Goal: Task Accomplishment & Management: Use online tool/utility

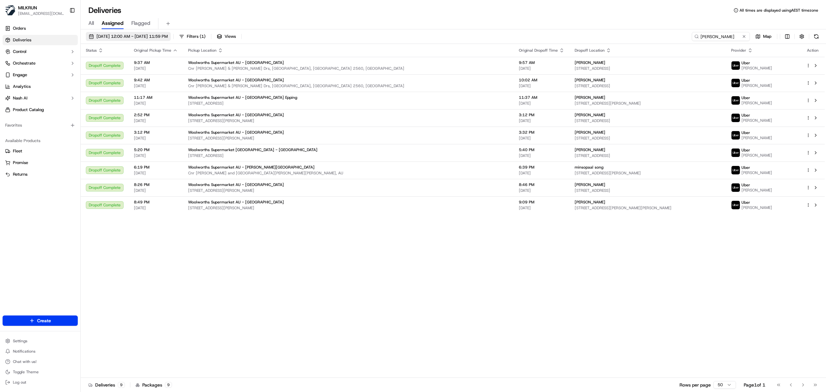
click at [102, 39] on span "16/09/2025 12:00 AM - 16/09/2025 11:59 PM" at bounding box center [131, 37] width 71 height 6
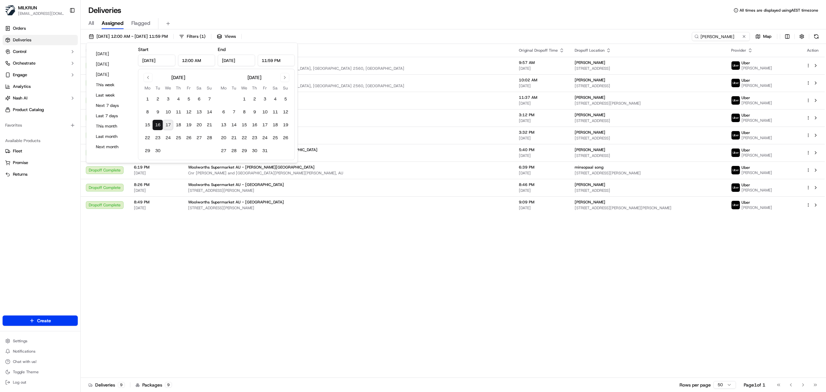
click at [166, 124] on button "17" at bounding box center [168, 125] width 10 height 10
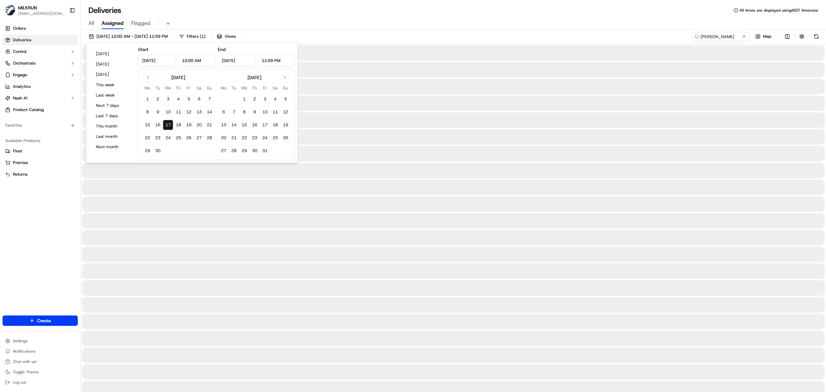
type input "Sep 17, 2025"
click at [421, 21] on div "All Assigned Flagged" at bounding box center [453, 23] width 745 height 11
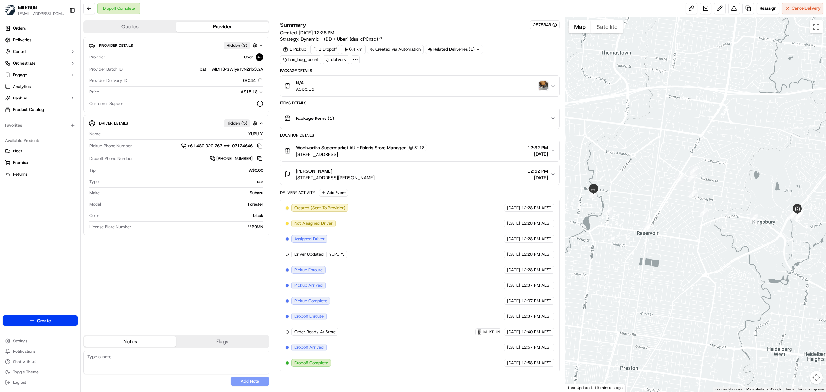
click at [448, 157] on div "Woolworths Supermarket AU - Polaris Store Manager 3118 8 - 20 Galileo Gateway, …" at bounding box center [417, 151] width 266 height 14
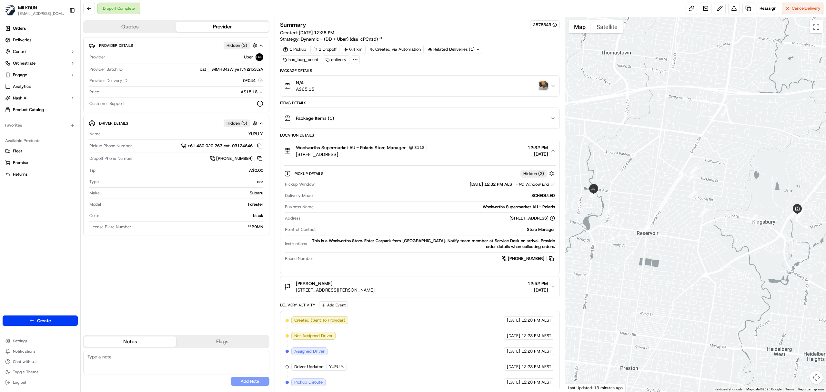
drag, startPoint x: 448, startPoint y: 157, endPoint x: 442, endPoint y: 150, distance: 9.4
click at [448, 157] on div "Woolworths Supermarket AU - Polaris Store Manager 3118 8 - 20 Galileo Gateway, …" at bounding box center [417, 151] width 266 height 14
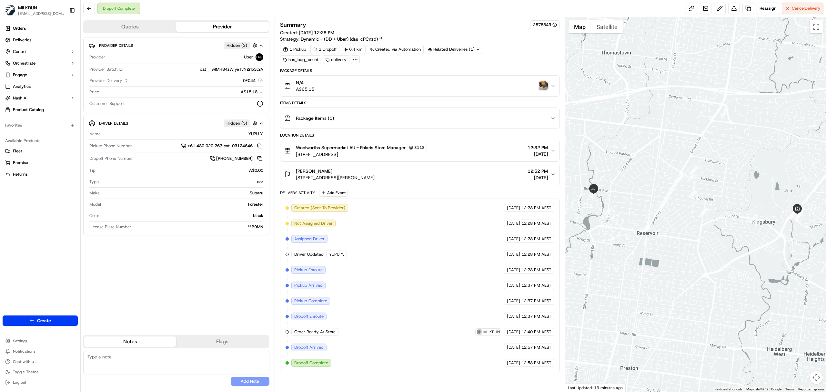
click at [471, 151] on div "Woolworths Supermarket AU - Polaris Store Manager 3118 8 - 20 Galileo Gateway, …" at bounding box center [417, 151] width 266 height 14
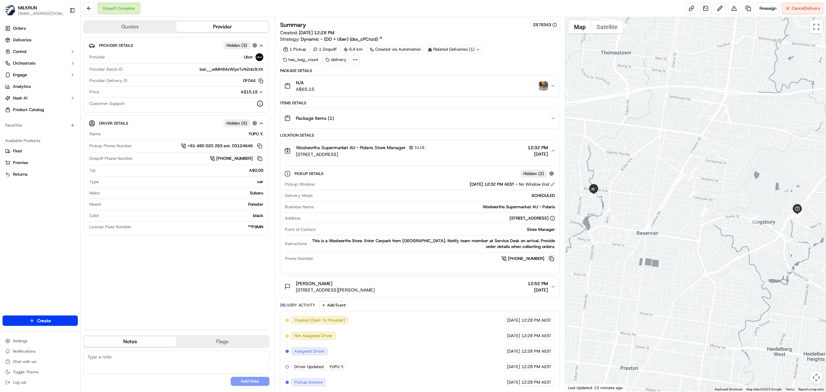
click at [551, 260] on button at bounding box center [551, 258] width 7 height 7
drag, startPoint x: 550, startPoint y: 261, endPoint x: 520, endPoint y: 211, distance: 58.3
click at [550, 261] on button at bounding box center [551, 258] width 7 height 7
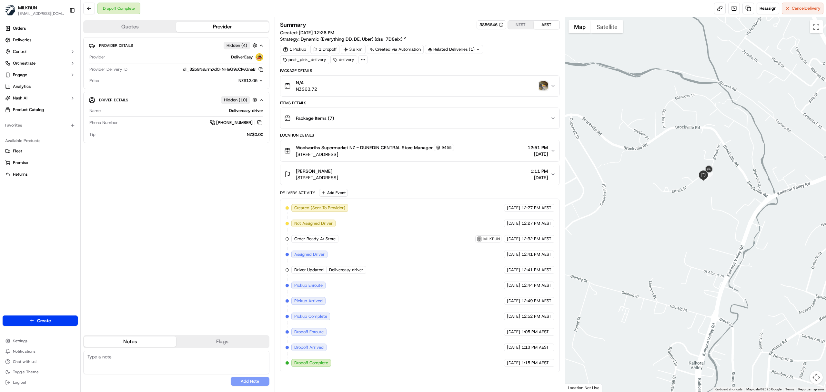
drag, startPoint x: 608, startPoint y: 209, endPoint x: 676, endPoint y: 247, distance: 77.5
click at [729, 257] on div at bounding box center [695, 204] width 261 height 374
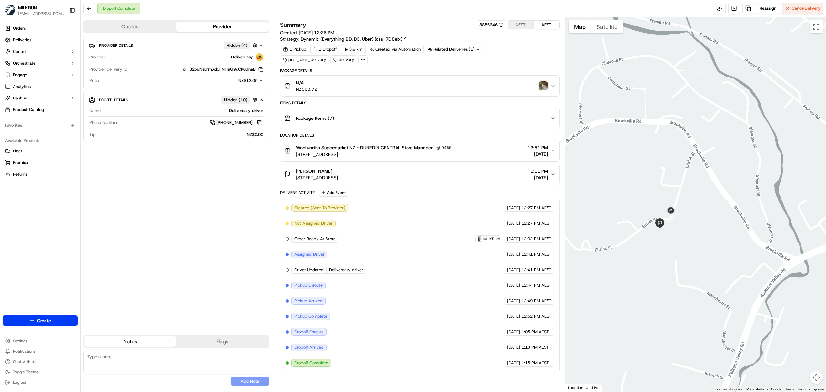
drag, startPoint x: 727, startPoint y: 187, endPoint x: 670, endPoint y: 282, distance: 110.6
click at [670, 282] on div at bounding box center [695, 204] width 261 height 374
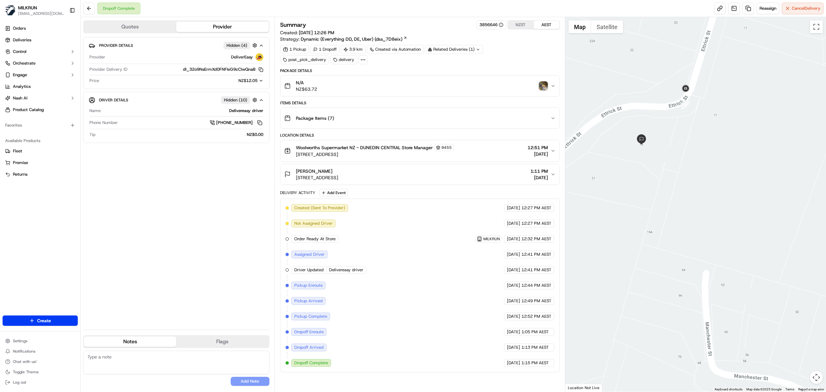
drag, startPoint x: 649, startPoint y: 137, endPoint x: 668, endPoint y: 193, distance: 58.6
click at [668, 193] on div at bounding box center [695, 204] width 261 height 374
click at [430, 176] on div "Rochelle Baxter 19 Ettrick Street, Glenross, Otago Region 9011, NZ 1:11 PM 17/0…" at bounding box center [417, 174] width 266 height 13
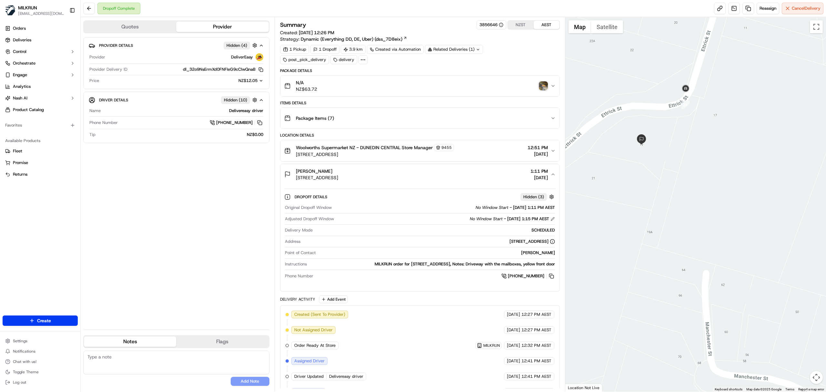
click at [305, 173] on span "Rochelle Baxter" at bounding box center [314, 171] width 36 height 6
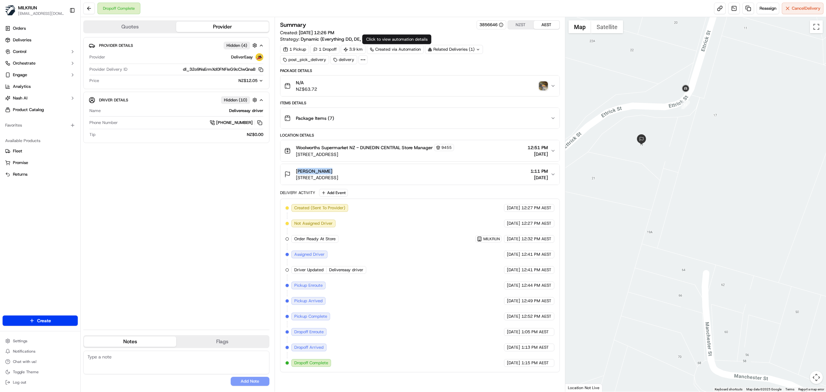
copy span "Rochelle Baxter"
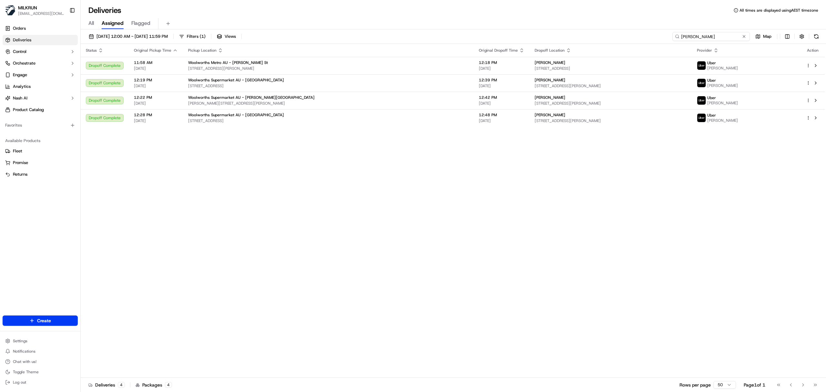
click at [718, 36] on input "mohammad S." at bounding box center [710, 36] width 77 height 9
paste input "Rochelle Baxter"
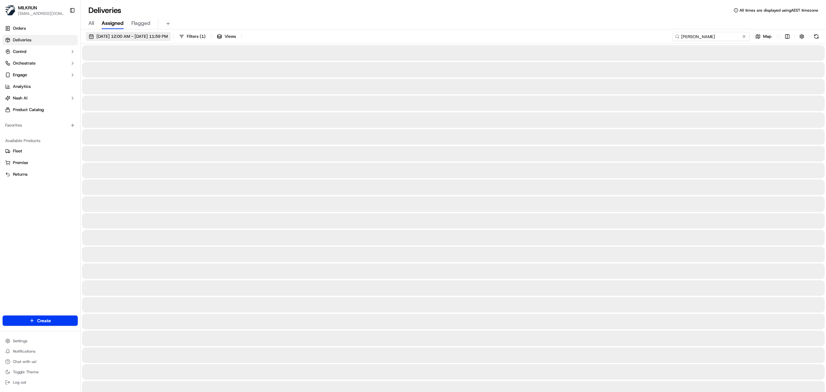
type input "Rochelle Baxter"
click at [126, 35] on span "[DATE] 12:00 AM - [DATE] 11:59 PM" at bounding box center [131, 37] width 71 height 6
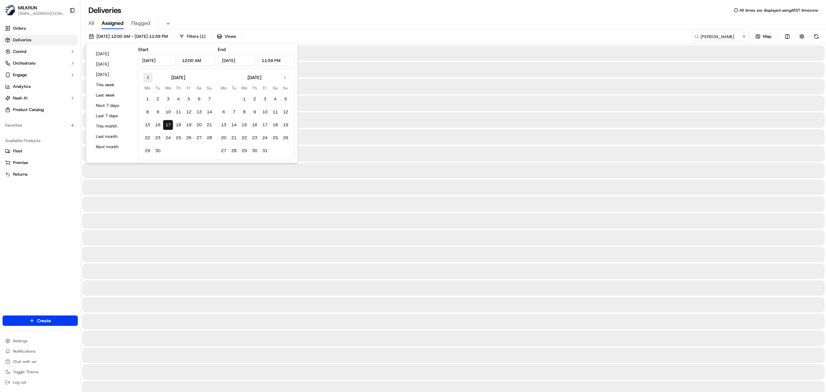
click at [146, 76] on button "Go to previous month" at bounding box center [148, 77] width 9 height 9
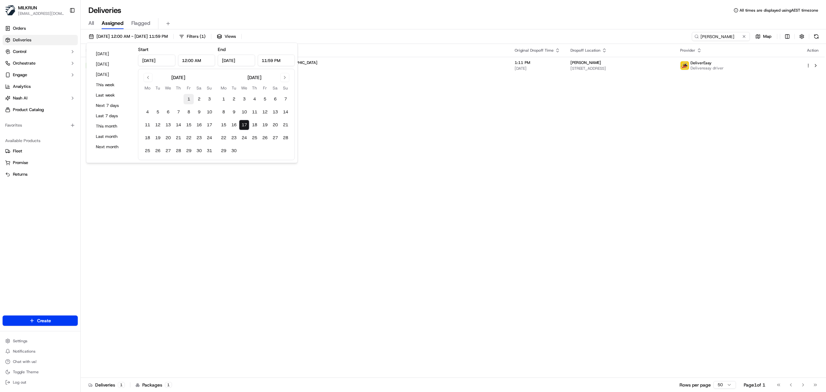
click at [188, 100] on button "1" at bounding box center [189, 99] width 10 height 10
type input "Aug 1, 2025"
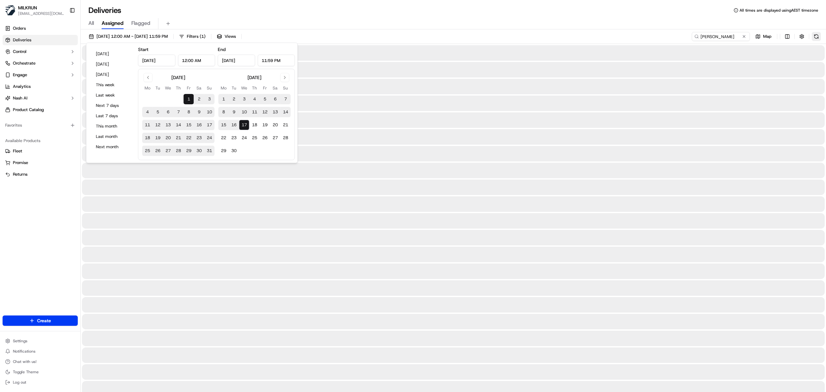
click at [816, 40] on button at bounding box center [816, 36] width 9 height 9
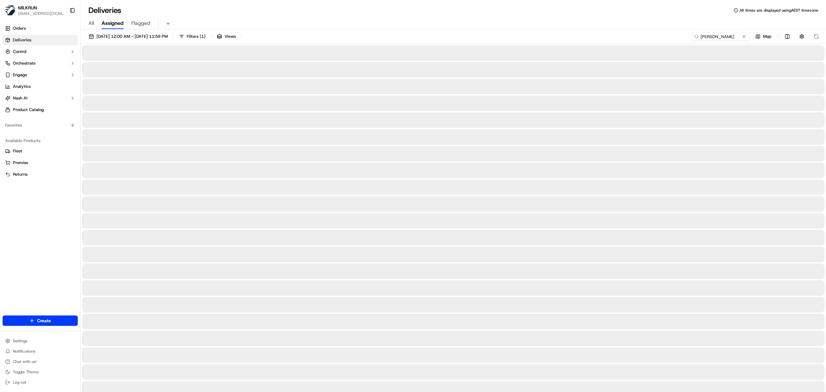
click at [91, 20] on span "All" at bounding box center [90, 23] width 5 height 8
click at [701, 36] on input "[PERSON_NAME]" at bounding box center [710, 36] width 77 height 9
click at [817, 37] on button at bounding box center [816, 36] width 9 height 9
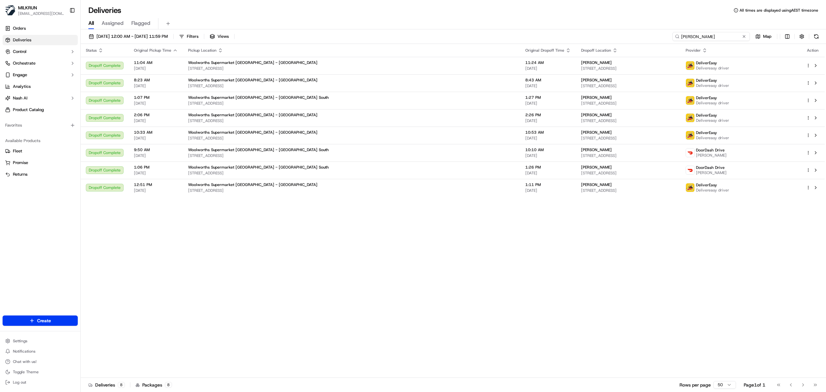
click at [714, 37] on input "[PERSON_NAME]" at bounding box center [710, 36] width 77 height 9
paste input "91ba8a06-8bb5-4e19-a5fc-465579551dd0"
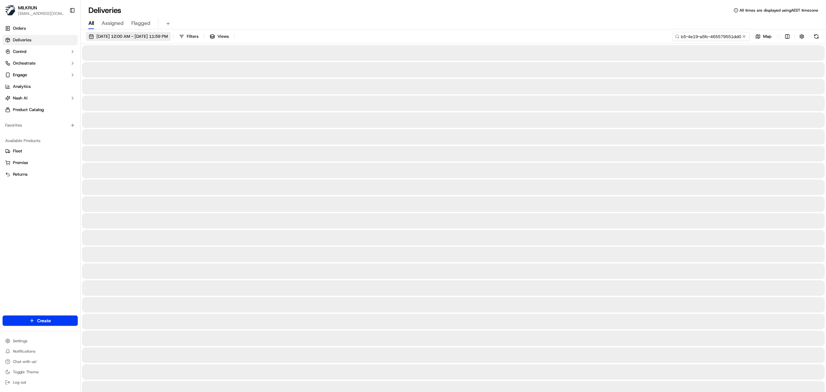
type input "91ba8a06-8bb5-4e19-a5fc-465579551dd0"
click at [158, 35] on span "01/08/2025 12:00 AM - 17/09/2025 11:59 PM" at bounding box center [131, 37] width 71 height 6
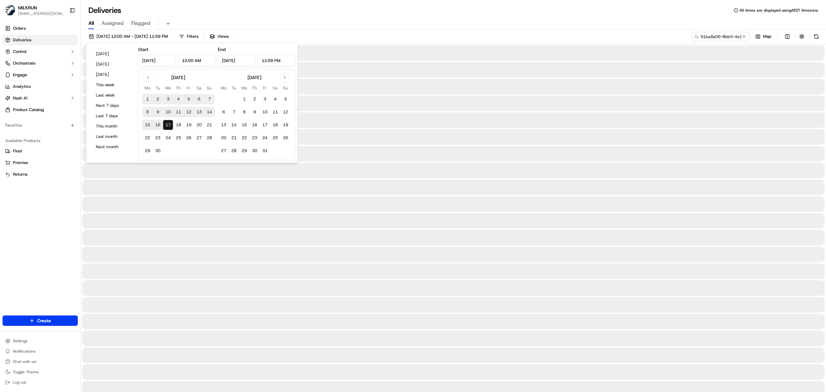
click at [167, 123] on button "17" at bounding box center [168, 125] width 10 height 10
type input "Sep 17, 2025"
click at [568, 1] on div "Deliveries All times are displayed using AEST timezone All Assigned Flagged 17/…" at bounding box center [453, 196] width 745 height 392
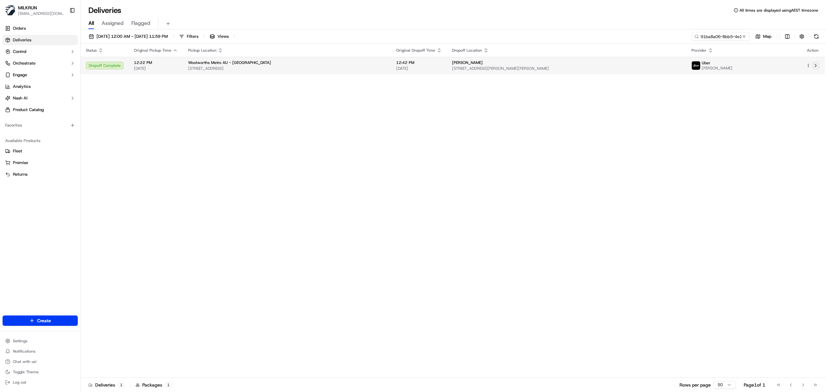
click at [814, 64] on button at bounding box center [816, 66] width 8 height 8
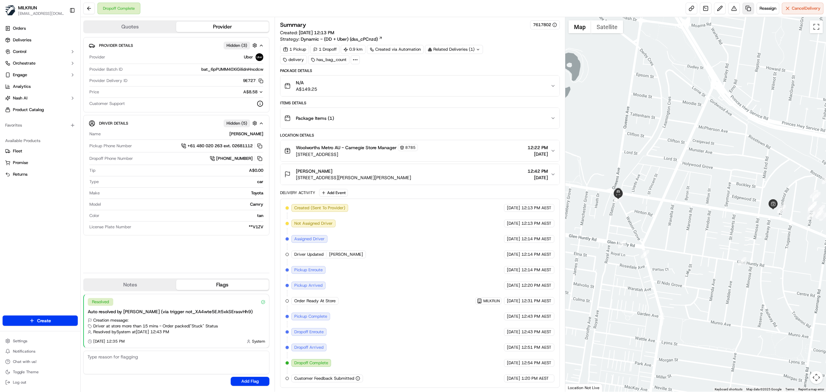
click at [746, 4] on link at bounding box center [748, 9] width 12 height 12
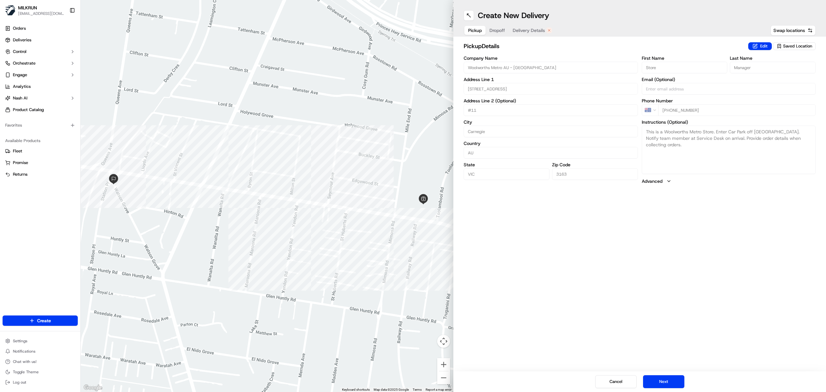
click at [525, 27] on span "Delivery Details" at bounding box center [529, 30] width 32 height 6
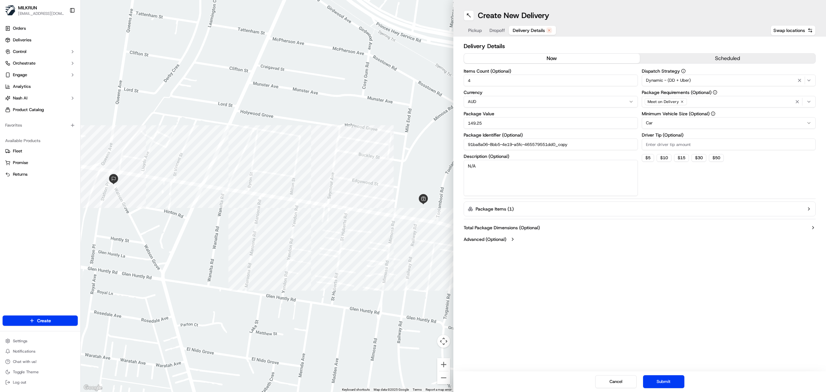
click at [542, 57] on button "now" at bounding box center [552, 59] width 176 height 10
click at [671, 380] on button "Submit" at bounding box center [663, 381] width 41 height 13
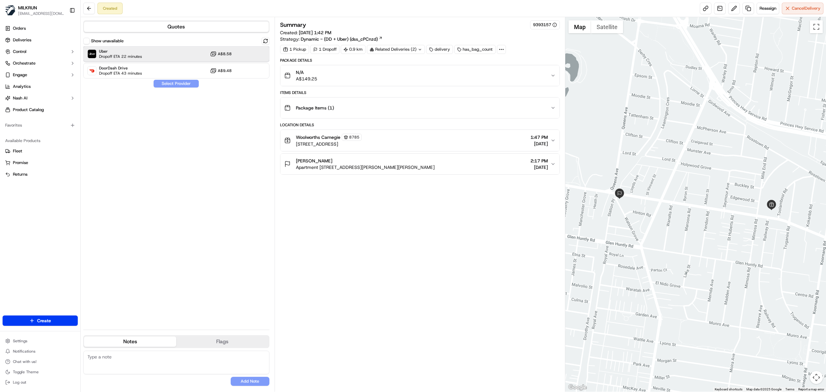
click at [150, 51] on div "Uber Dropoff ETA 22 minutes A$8.58" at bounding box center [176, 53] width 186 height 15
click at [165, 82] on button "Assign Provider" at bounding box center [176, 84] width 46 height 8
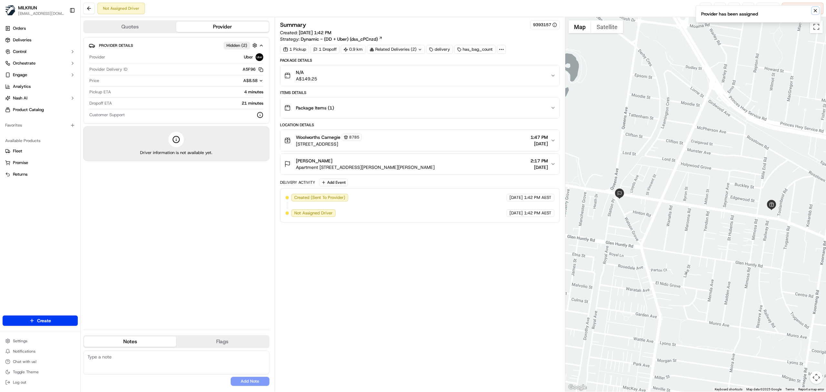
click at [818, 8] on button "Notifications (F8)" at bounding box center [815, 11] width 8 height 8
click at [703, 11] on link at bounding box center [706, 9] width 12 height 12
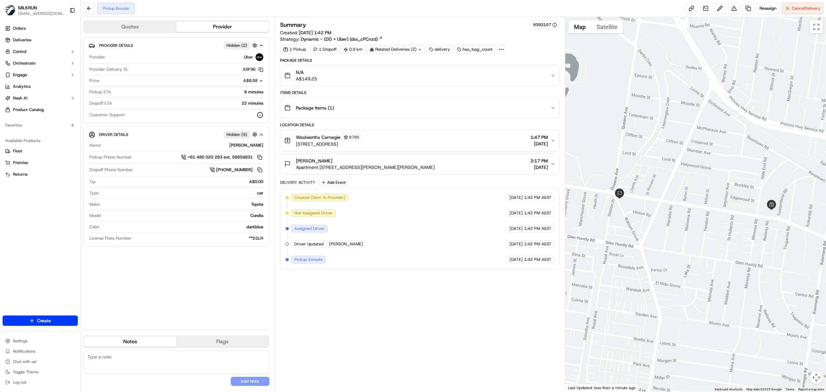
click at [126, 360] on textarea at bounding box center [176, 362] width 186 height 24
type textarea "Please collect 1 bag, thanks a lot!"
click at [255, 378] on button "Add Note" at bounding box center [250, 381] width 39 height 9
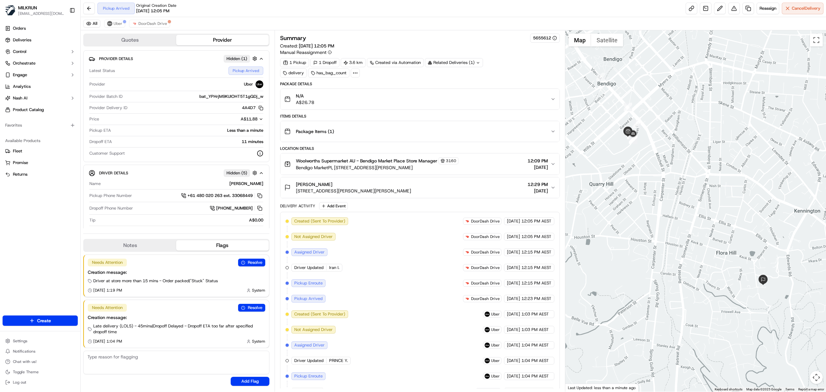
click at [153, 28] on div "All Uber DoorDash Drive" at bounding box center [453, 23] width 745 height 13
click at [150, 27] on button "DoorDash Drive" at bounding box center [149, 24] width 41 height 8
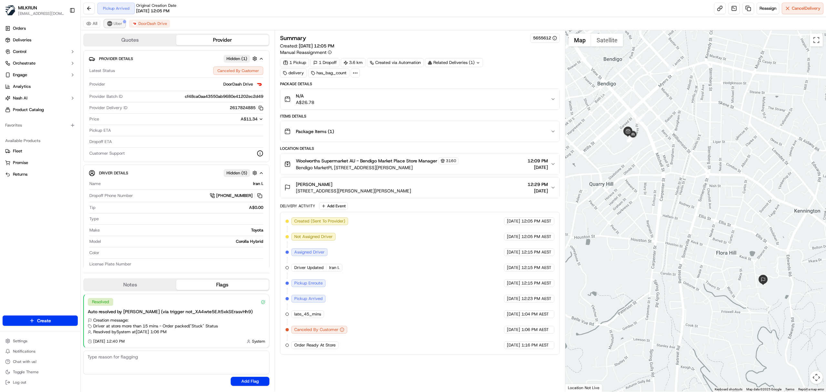
click at [116, 21] on span "Uber" at bounding box center [118, 23] width 9 height 5
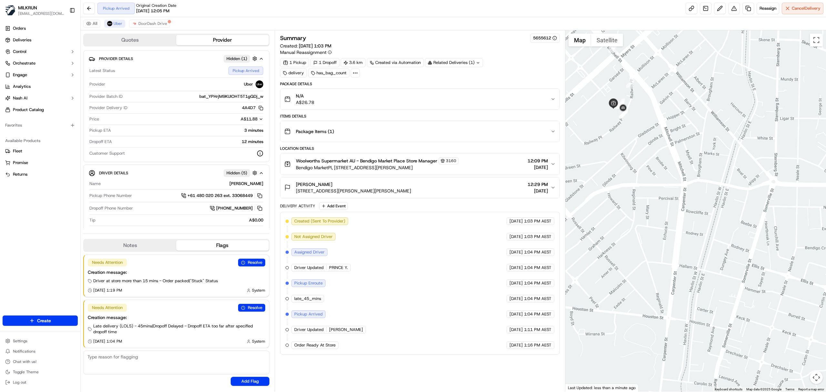
drag, startPoint x: 643, startPoint y: 172, endPoint x: 777, endPoint y: 278, distance: 170.7
click at [777, 278] on div at bounding box center [695, 210] width 261 height 361
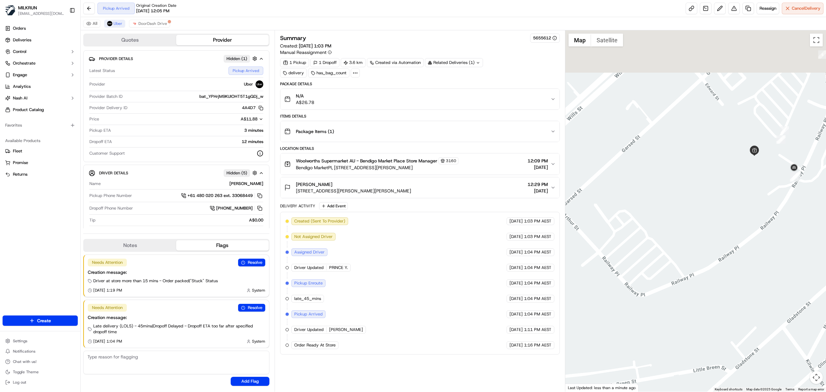
drag, startPoint x: 648, startPoint y: 121, endPoint x: 722, endPoint y: 272, distance: 167.5
click at [722, 272] on div at bounding box center [695, 210] width 261 height 361
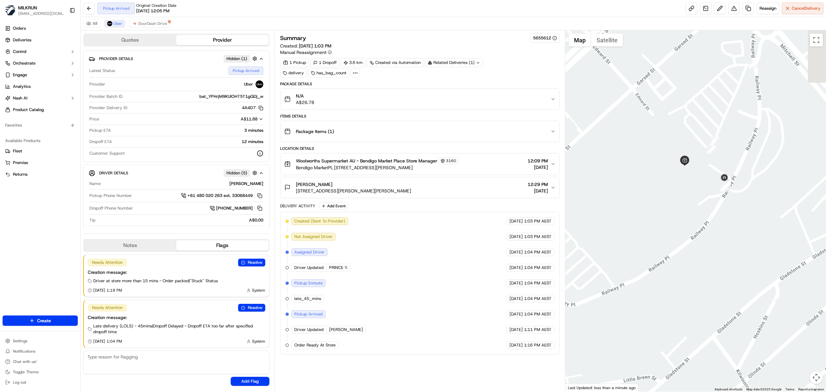
drag, startPoint x: 805, startPoint y: 224, endPoint x: 720, endPoint y: 244, distance: 87.0
click at [724, 241] on div at bounding box center [695, 210] width 261 height 361
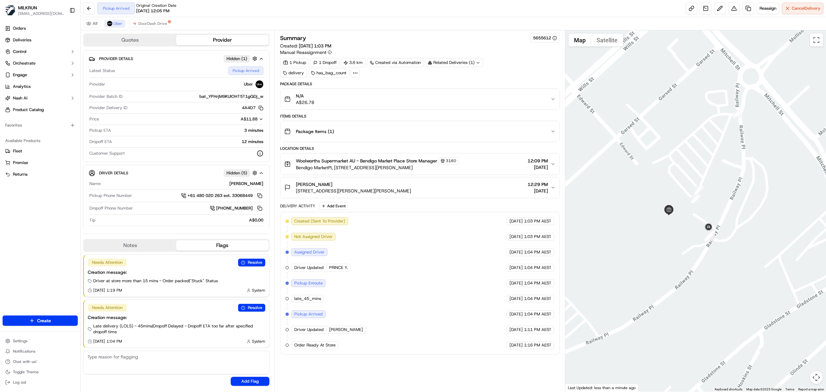
drag, startPoint x: 634, startPoint y: 292, endPoint x: 825, endPoint y: 177, distance: 222.9
click at [825, 177] on div at bounding box center [695, 210] width 261 height 361
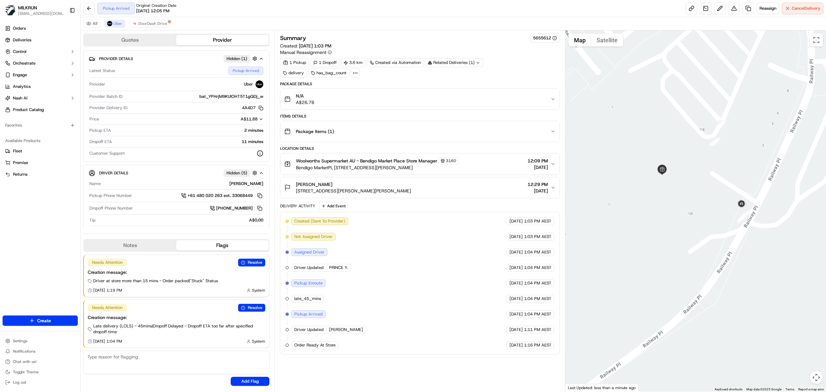
click at [494, 168] on div "Woolworths Supermarket AU - Bendigo Market Place Store Manager 3160 Bendigo Mar…" at bounding box center [417, 164] width 266 height 14
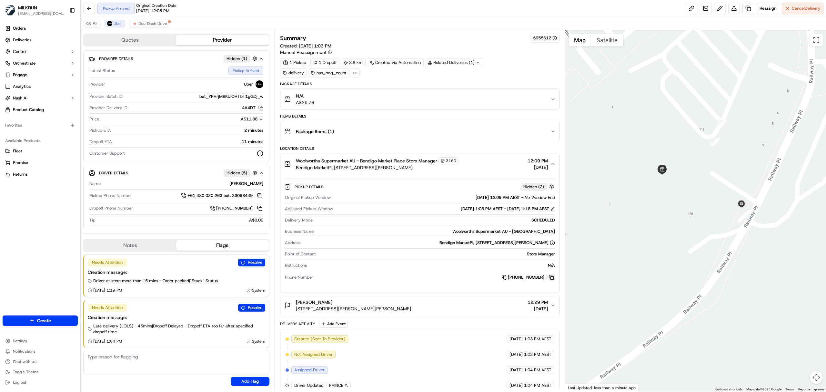
click at [551, 279] on button at bounding box center [551, 277] width 7 height 7
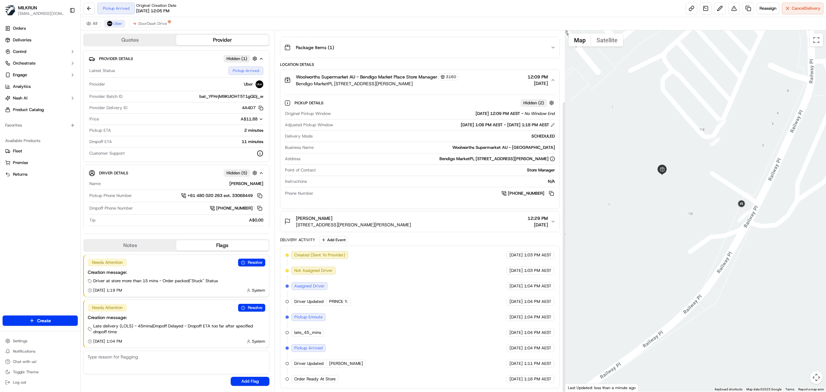
scroll to position [88, 0]
click at [553, 78] on icon "button" at bounding box center [552, 79] width 5 height 5
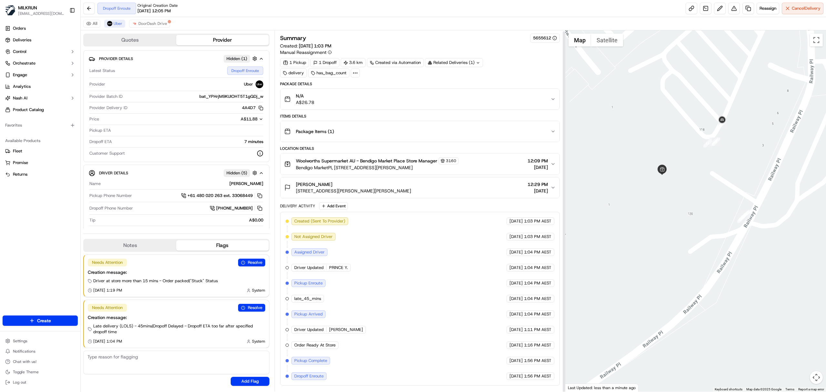
scroll to position [1, 0]
click at [248, 184] on div "DANIEL M." at bounding box center [183, 184] width 160 height 6
click at [96, 111] on span "Provider Delivery ID" at bounding box center [108, 108] width 38 height 6
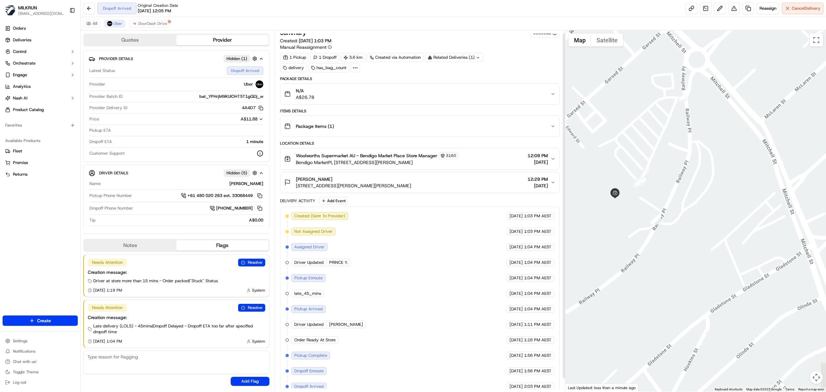
scroll to position [0, 0]
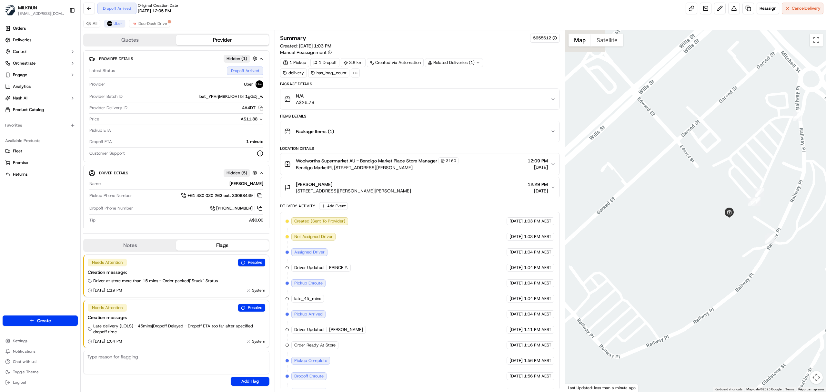
drag, startPoint x: 647, startPoint y: 185, endPoint x: 767, endPoint y: 205, distance: 122.4
click at [767, 205] on div at bounding box center [695, 210] width 261 height 361
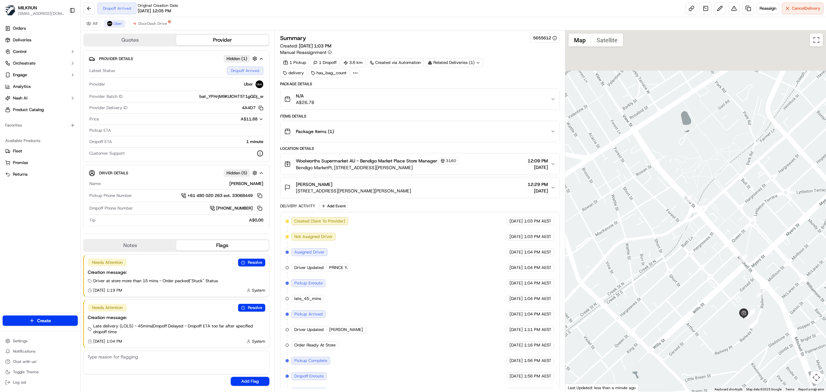
drag, startPoint x: 678, startPoint y: 168, endPoint x: 703, endPoint y: 285, distance: 119.6
click at [707, 299] on div at bounding box center [695, 210] width 261 height 361
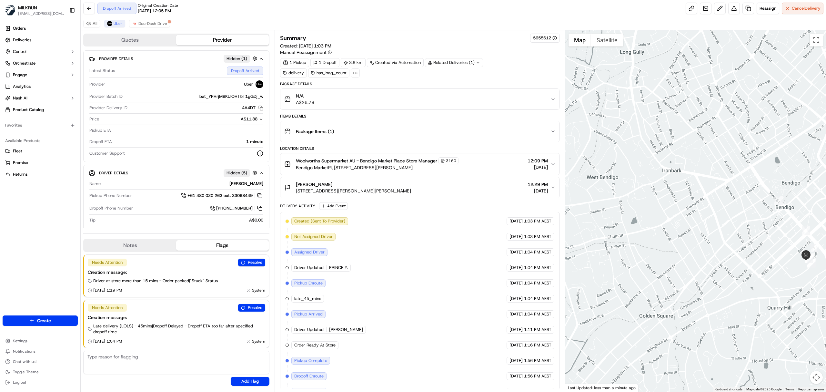
drag, startPoint x: 675, startPoint y: 253, endPoint x: 762, endPoint y: 213, distance: 95.6
click at [762, 213] on div at bounding box center [695, 210] width 261 height 361
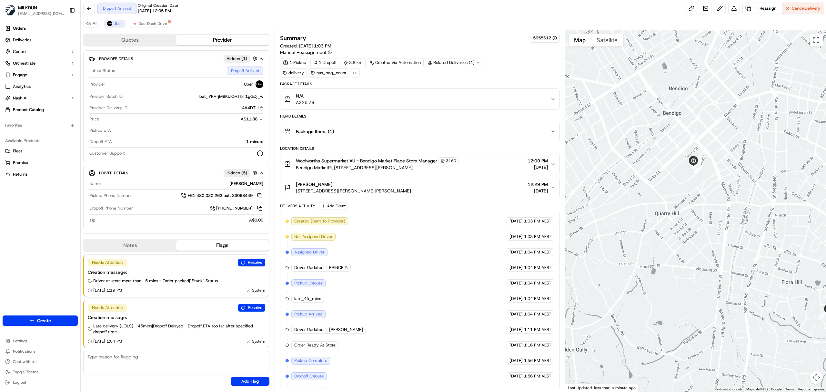
drag, startPoint x: 768, startPoint y: 256, endPoint x: 652, endPoint y: 194, distance: 132.2
click at [652, 194] on div at bounding box center [695, 210] width 261 height 361
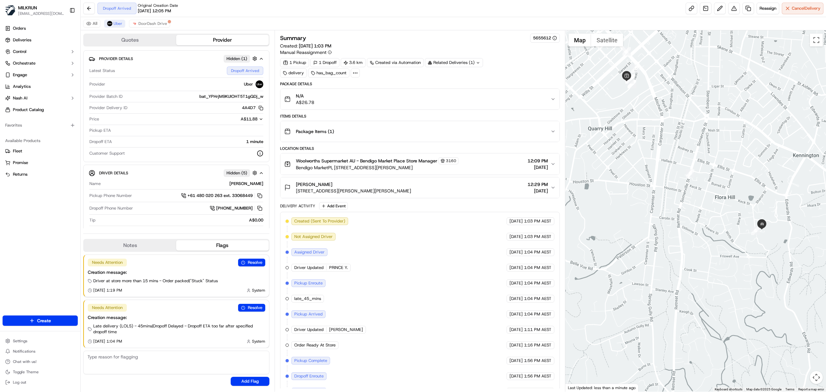
drag, startPoint x: 709, startPoint y: 227, endPoint x: 697, endPoint y: 185, distance: 43.0
click at [655, 159] on div at bounding box center [695, 210] width 261 height 361
drag, startPoint x: 746, startPoint y: 232, endPoint x: 728, endPoint y: 214, distance: 25.6
click at [728, 214] on div at bounding box center [695, 210] width 261 height 361
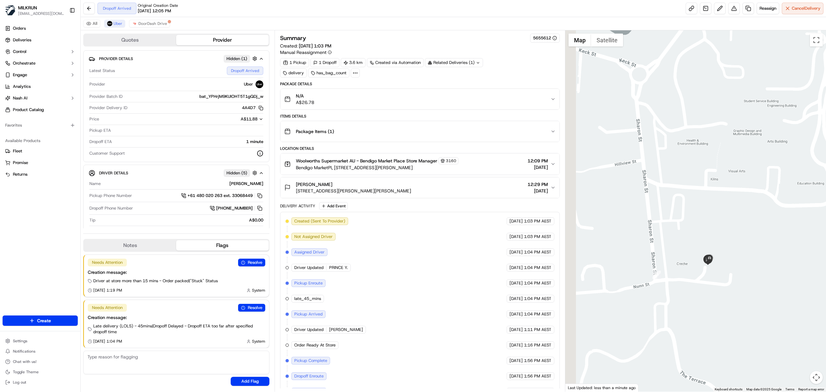
drag, startPoint x: 592, startPoint y: 251, endPoint x: 783, endPoint y: 251, distance: 191.0
click at [783, 251] on div at bounding box center [695, 210] width 261 height 361
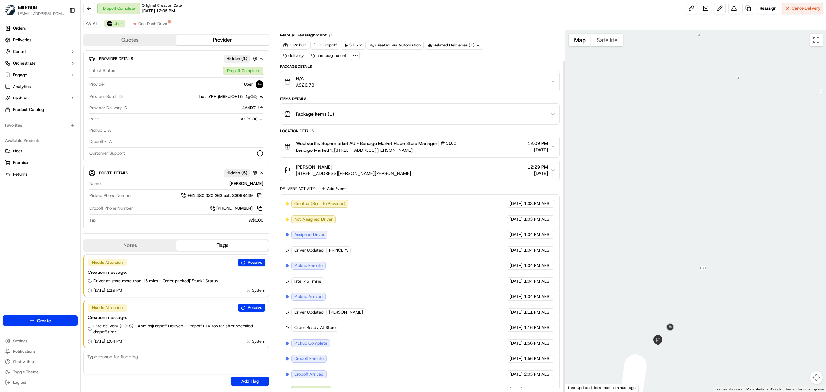
scroll to position [33, 0]
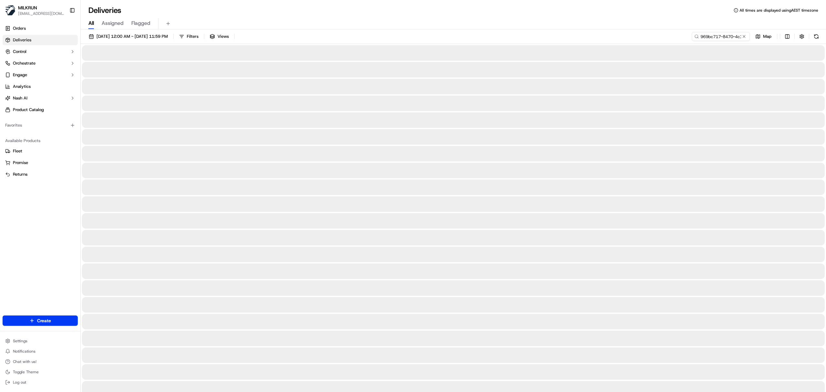
scroll to position [0, 32]
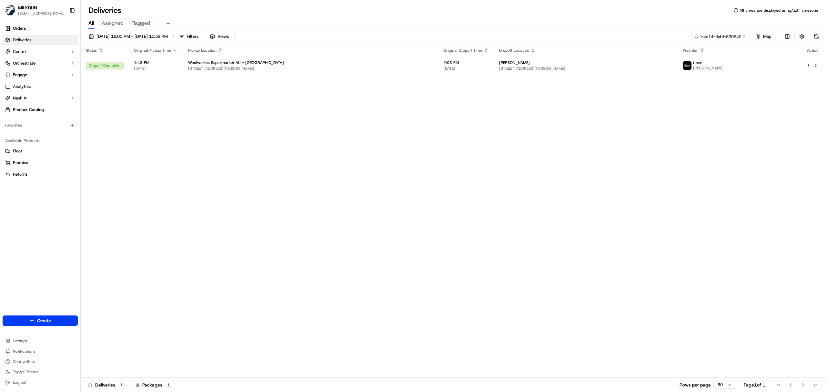
drag, startPoint x: 817, startPoint y: 63, endPoint x: 812, endPoint y: 57, distance: 8.3
click at [816, 62] on button at bounding box center [816, 66] width 8 height 8
click at [706, 34] on input "969bc717-8470-4c14-9abf-63064996eb68" at bounding box center [710, 36] width 77 height 9
paste input "[PERSON_NAME]"
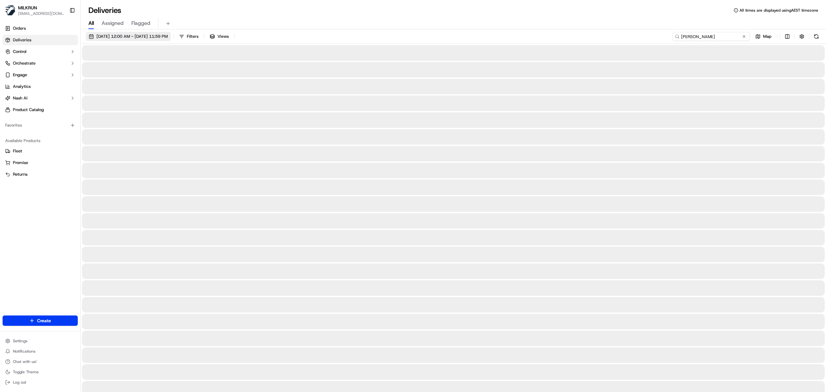
type input "[PERSON_NAME]"
click at [144, 34] on span "[DATE] 12:00 AM - [DATE] 11:59 PM" at bounding box center [131, 37] width 71 height 6
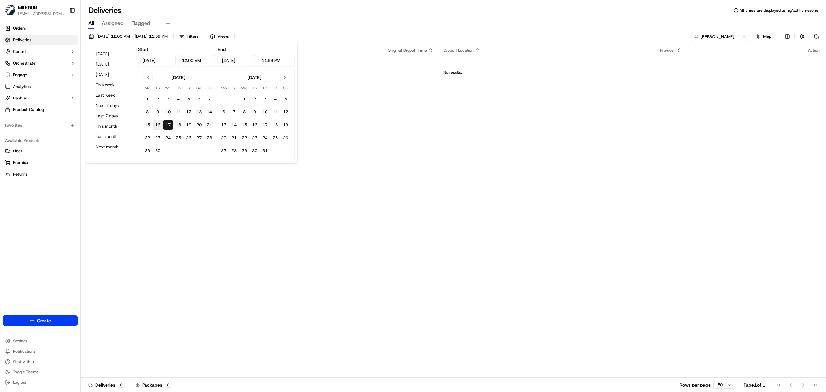
click at [158, 126] on button "16" at bounding box center [158, 125] width 10 height 10
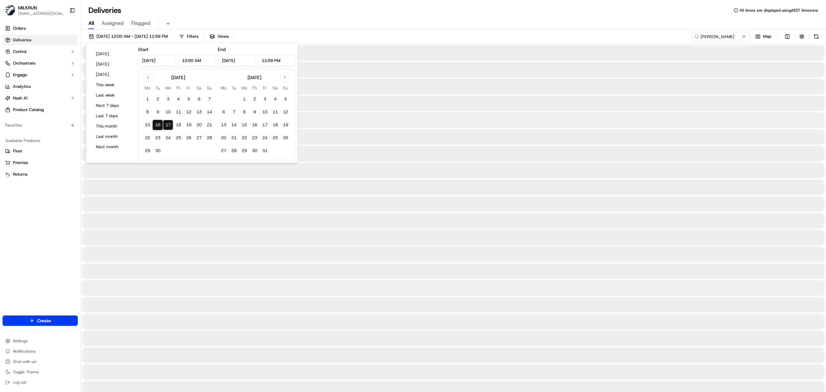
click at [165, 125] on button "17" at bounding box center [168, 125] width 10 height 10
click at [168, 126] on button "17" at bounding box center [168, 125] width 10 height 10
click at [159, 126] on button "16" at bounding box center [158, 125] width 10 height 10
type input "[DATE]"
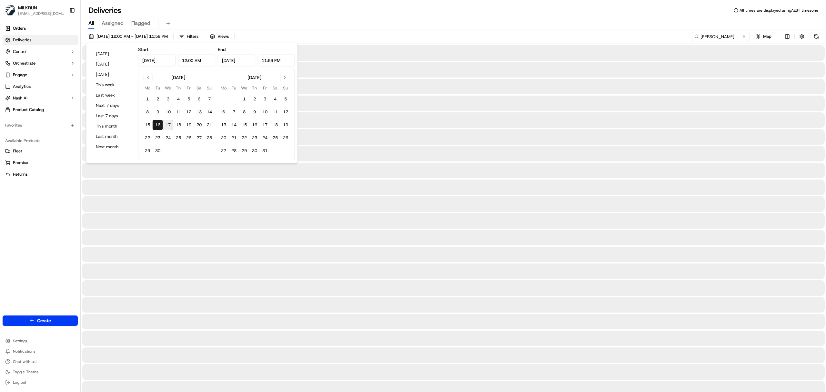
click at [159, 126] on button "16" at bounding box center [158, 125] width 10 height 10
click at [157, 126] on button "16" at bounding box center [158, 125] width 10 height 10
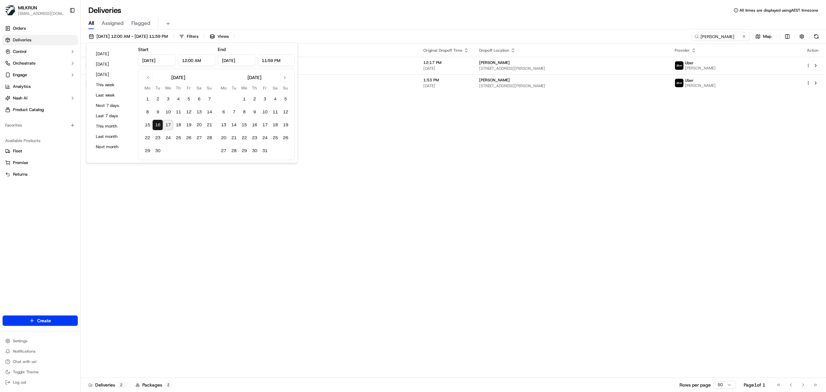
click at [409, 13] on div "Deliveries All times are displayed using AEST timezone" at bounding box center [453, 10] width 745 height 10
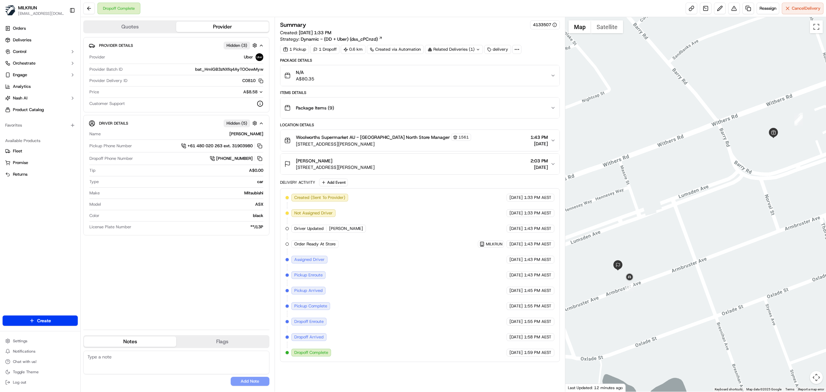
click at [488, 136] on div "Woolworths Supermarket AU - Kellyville North Store Manager 1561 46 Withers Road…" at bounding box center [417, 141] width 266 height 14
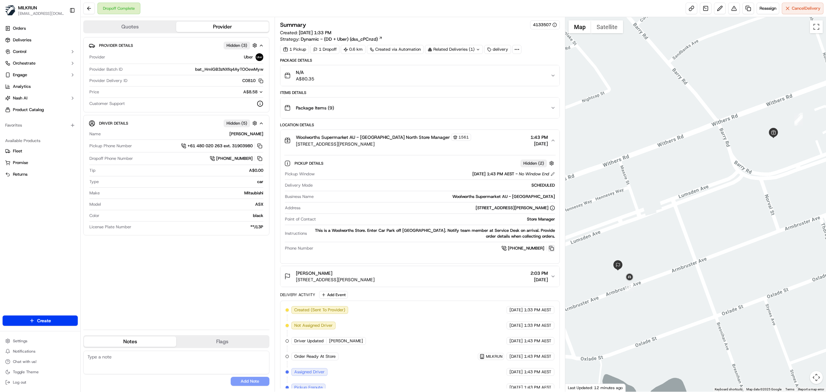
click at [553, 248] on button at bounding box center [551, 248] width 7 height 7
click at [550, 249] on button at bounding box center [551, 248] width 7 height 7
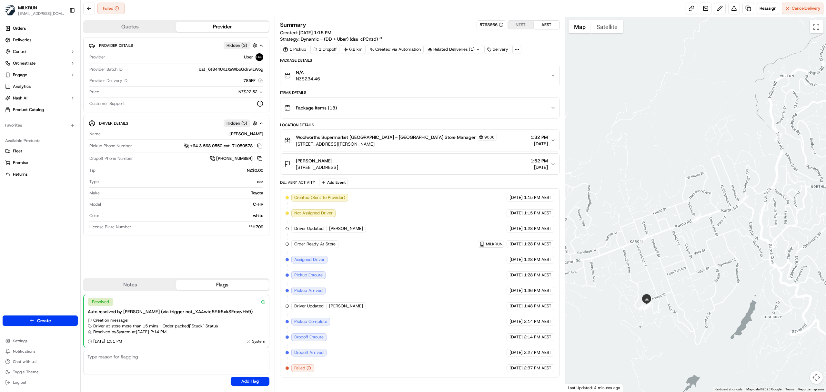
drag, startPoint x: 628, startPoint y: 293, endPoint x: 684, endPoint y: 219, distance: 92.8
click at [684, 219] on div at bounding box center [695, 204] width 261 height 374
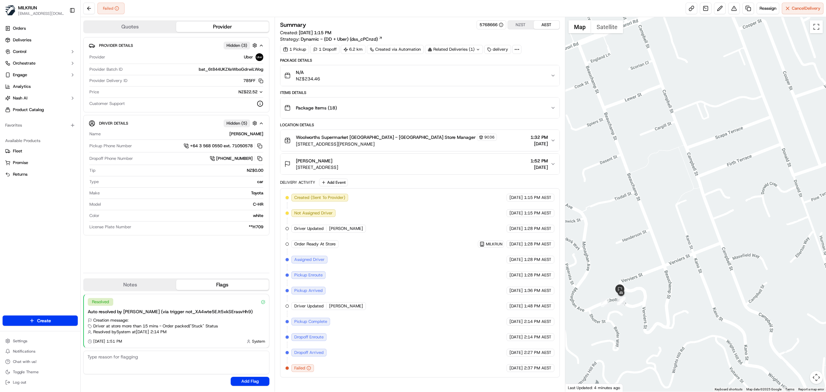
drag, startPoint x: 641, startPoint y: 338, endPoint x: 714, endPoint y: 162, distance: 191.3
click at [714, 162] on div at bounding box center [695, 204] width 261 height 374
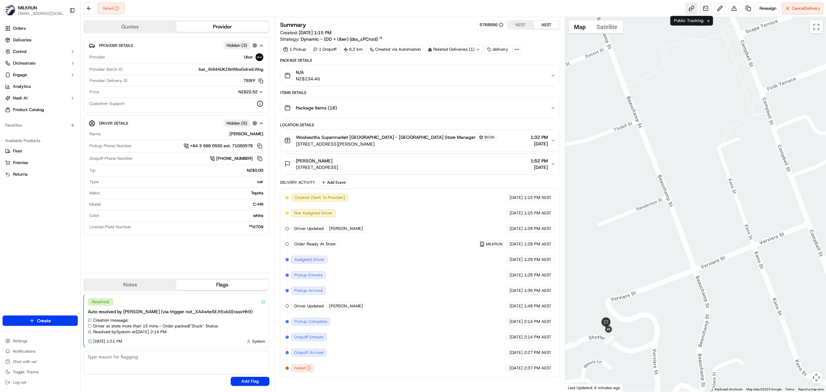
click at [687, 8] on link at bounding box center [692, 9] width 12 height 12
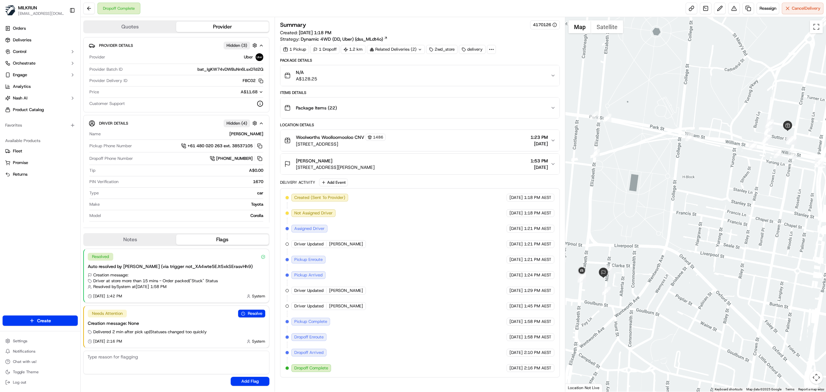
click at [303, 162] on span "Gary Daniels" at bounding box center [314, 160] width 36 height 6
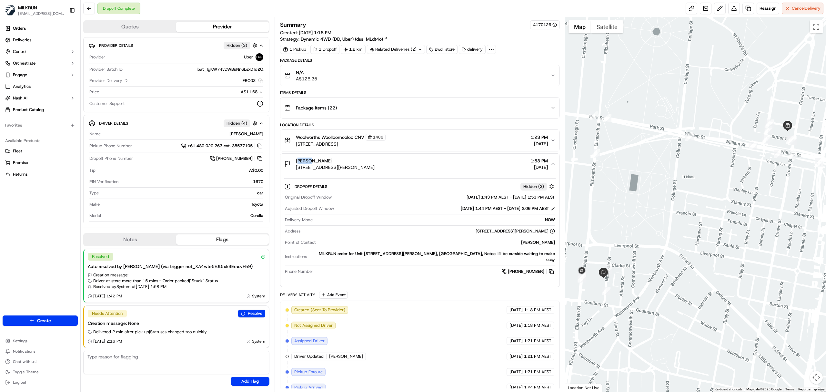
click at [303, 162] on span "Gary Daniels" at bounding box center [314, 160] width 36 height 6
copy span "[PERSON_NAME]"
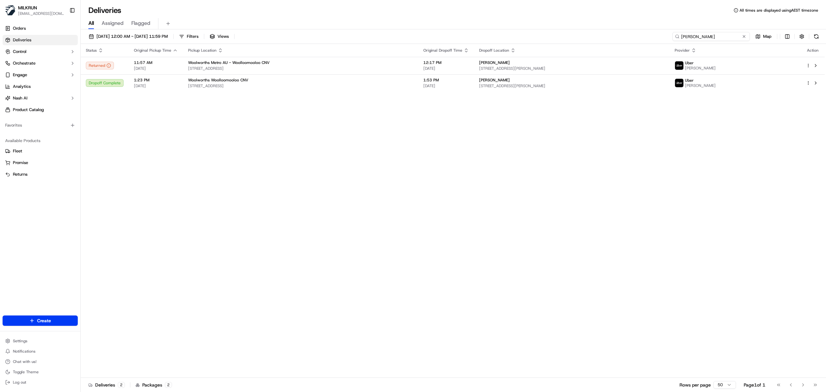
click at [714, 38] on input "[PERSON_NAME]" at bounding box center [710, 36] width 77 height 9
paste input "f3a8efec-20b2-4c8a-a212-3d40d9b1366e"
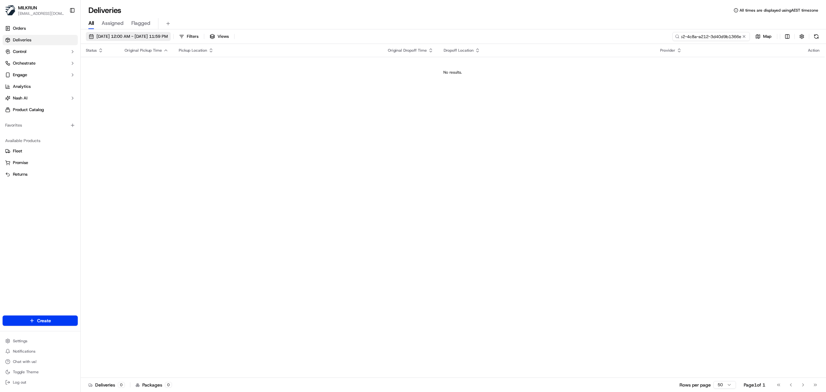
type input "f3a8efec-20b2-4c8a-a212-3d40d9b1366e"
click at [151, 34] on span "[DATE] 12:00 AM - [DATE] 11:59 PM" at bounding box center [131, 37] width 71 height 6
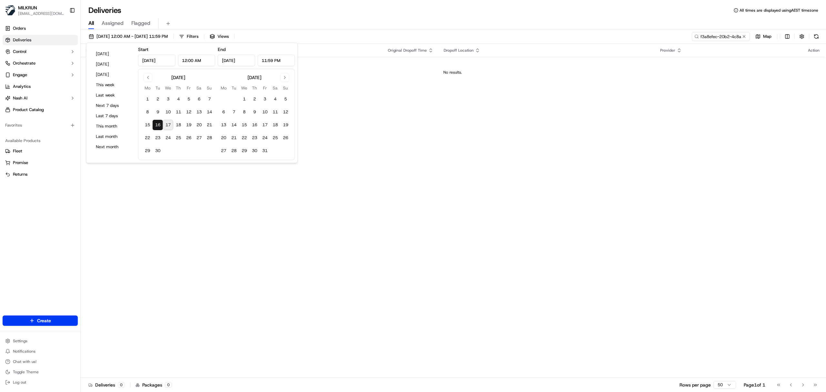
click at [166, 123] on button "17" at bounding box center [168, 125] width 10 height 10
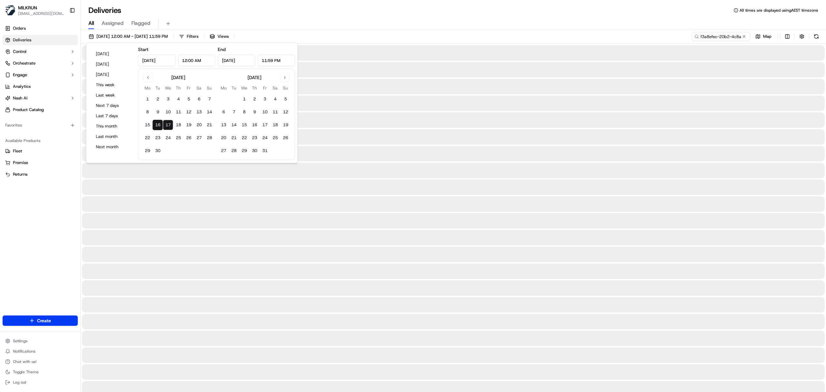
type input "[DATE]"
click at [166, 123] on button "17" at bounding box center [168, 125] width 10 height 10
type input "[DATE]"
click at [231, 8] on div "Deliveries All times are displayed using AEST timezone" at bounding box center [453, 10] width 745 height 10
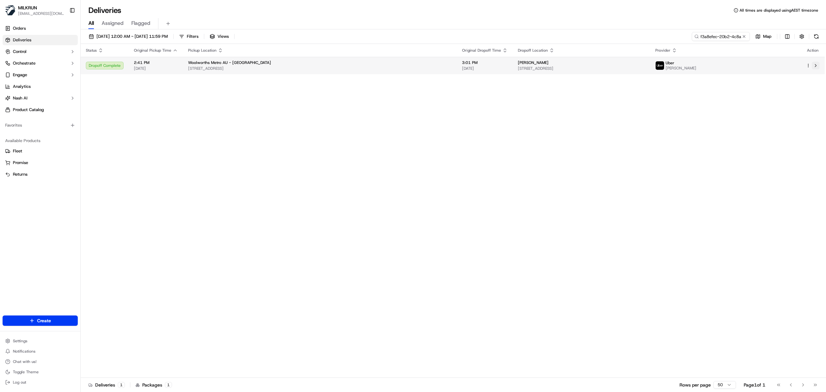
click at [812, 66] on button at bounding box center [816, 66] width 8 height 8
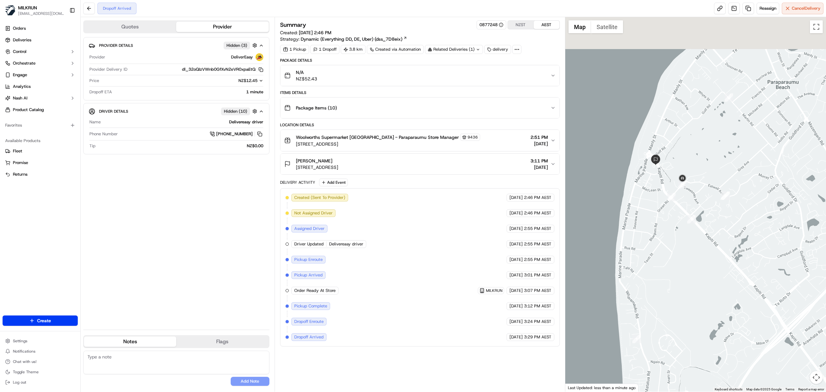
drag, startPoint x: 615, startPoint y: 121, endPoint x: 660, endPoint y: 212, distance: 101.6
click at [660, 212] on div at bounding box center [695, 204] width 261 height 374
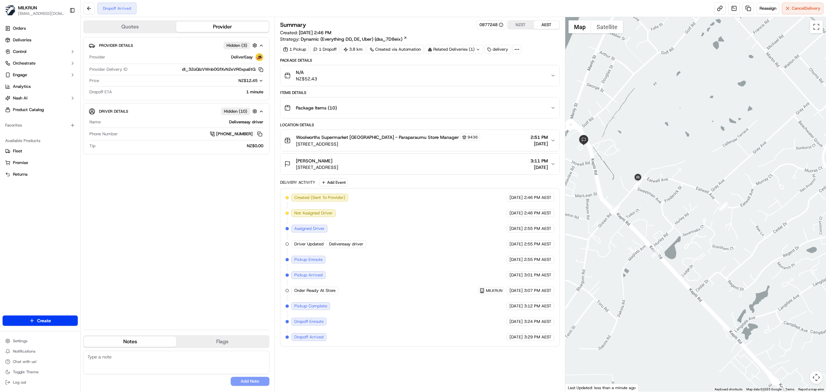
drag, startPoint x: 796, startPoint y: 163, endPoint x: 638, endPoint y: 189, distance: 160.2
click at [638, 189] on div at bounding box center [695, 204] width 261 height 374
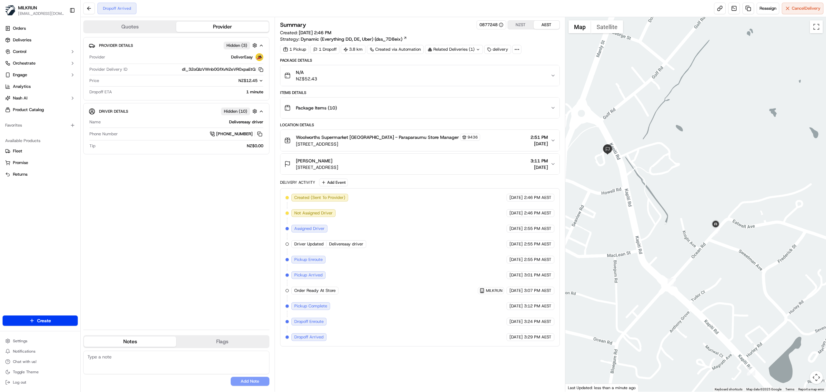
drag, startPoint x: 635, startPoint y: 164, endPoint x: 706, endPoint y: 219, distance: 89.5
click at [706, 219] on div at bounding box center [695, 204] width 261 height 374
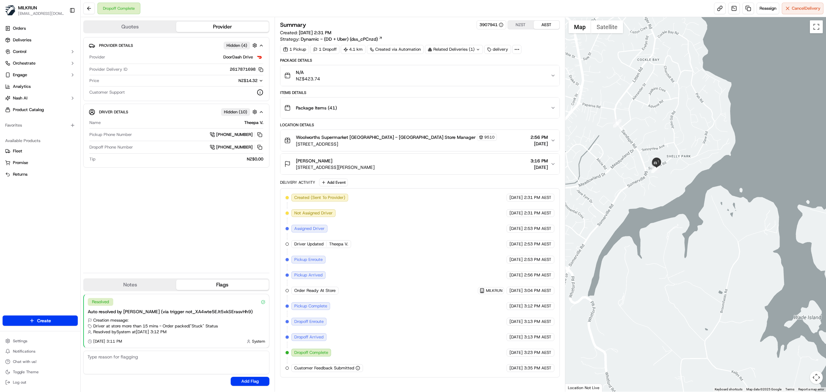
drag, startPoint x: 775, startPoint y: 264, endPoint x: 644, endPoint y: 236, distance: 134.0
click at [644, 236] on div at bounding box center [695, 204] width 261 height 374
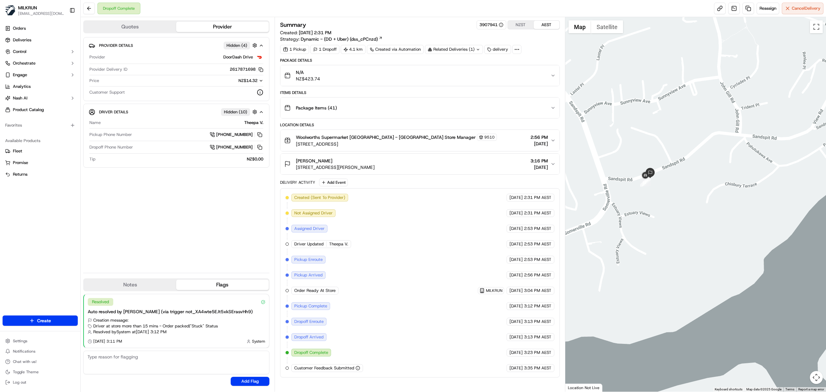
drag, startPoint x: 645, startPoint y: 262, endPoint x: 586, endPoint y: 159, distance: 119.4
click at [629, 359] on div at bounding box center [695, 204] width 261 height 374
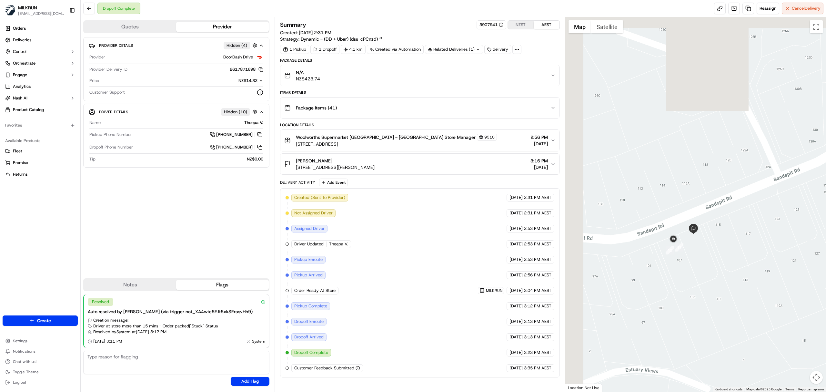
drag, startPoint x: 657, startPoint y: 114, endPoint x: 702, endPoint y: 298, distance: 190.0
click at [702, 298] on div at bounding box center [695, 204] width 261 height 374
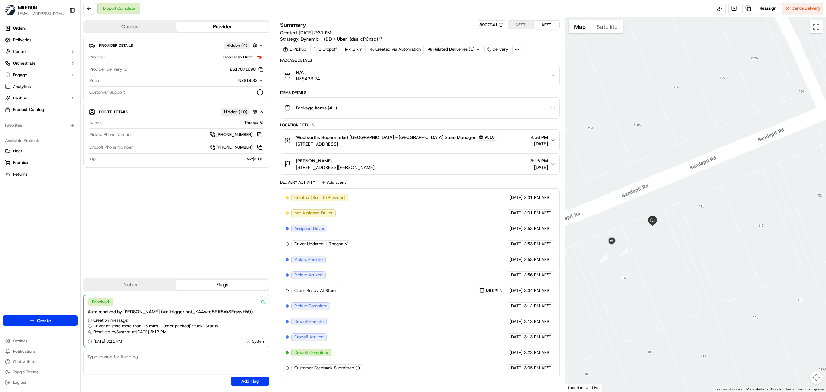
drag, startPoint x: 661, startPoint y: 277, endPoint x: 665, endPoint y: 278, distance: 3.8
click at [665, 278] on div at bounding box center [695, 204] width 261 height 374
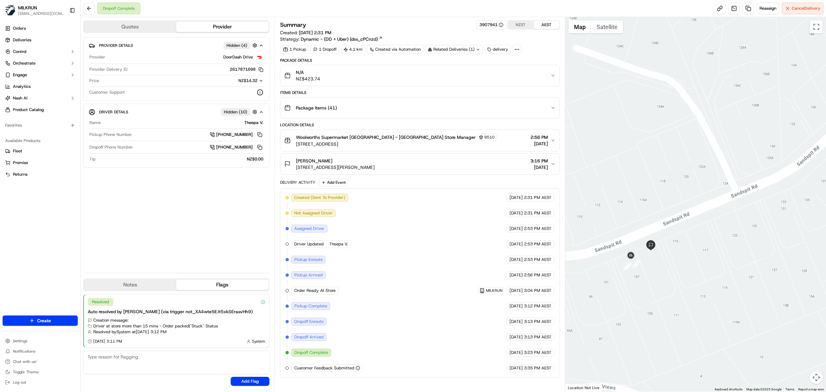
click at [470, 159] on button "[PERSON_NAME] [STREET_ADDRESS][PERSON_NAME] 2014, [GEOGRAPHIC_DATA] 3:16 PM [DA…" at bounding box center [419, 164] width 279 height 21
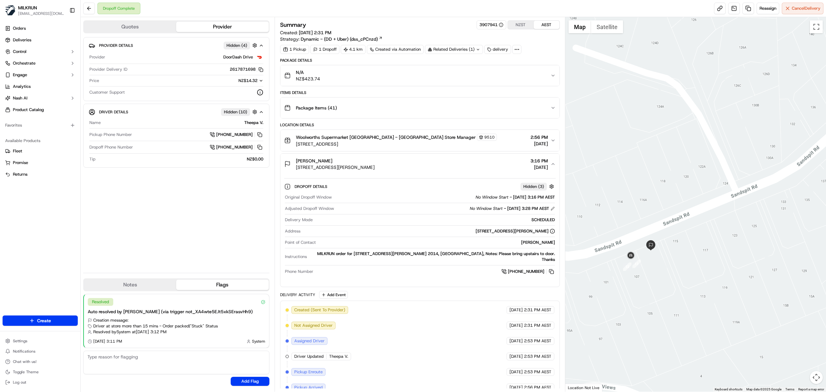
click at [551, 166] on icon "button" at bounding box center [552, 163] width 5 height 5
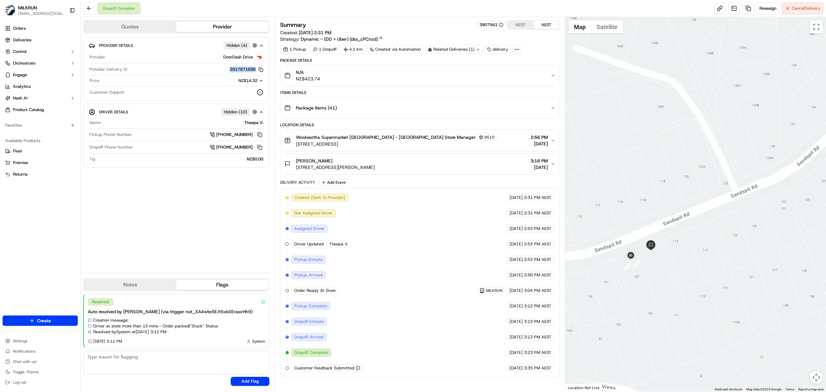
drag, startPoint x: 227, startPoint y: 68, endPoint x: 256, endPoint y: 71, distance: 28.5
click at [256, 71] on div "2617871698 Copy fb50a788-cfe5-4391-8e90-a53eec78547a_2617871698" at bounding box center [196, 69] width 133 height 6
copy button "2617871698"
click at [239, 67] on button "2617871698 Copy fb50a788-cfe5-4391-8e90-a53eec78547a_2617871698" at bounding box center [247, 69] width 34 height 6
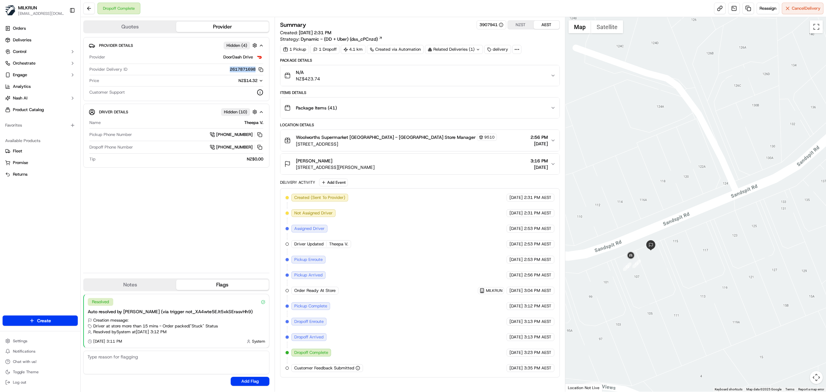
drag, startPoint x: 327, startPoint y: 156, endPoint x: 308, endPoint y: 162, distance: 19.6
click at [308, 162] on button "Jenna Murray 109 Sandspit Road, Shelly Park, Auckland 2014, NZ 3:16 PM 17/09/20…" at bounding box center [419, 164] width 279 height 21
click at [296, 161] on span "[PERSON_NAME]" at bounding box center [314, 160] width 36 height 6
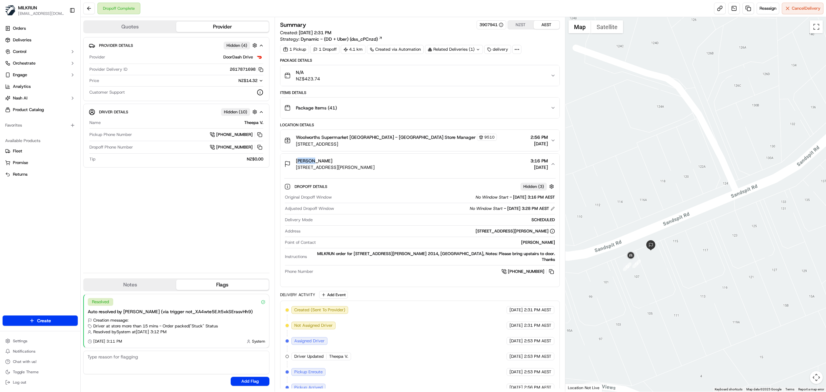
click at [296, 161] on span "[PERSON_NAME]" at bounding box center [314, 160] width 36 height 6
click at [295, 161] on div "Jenna Murray 109 Sandspit Road, Shelly Park, Auckland 2014, NZ" at bounding box center [329, 163] width 90 height 13
copy span "[PERSON_NAME]"
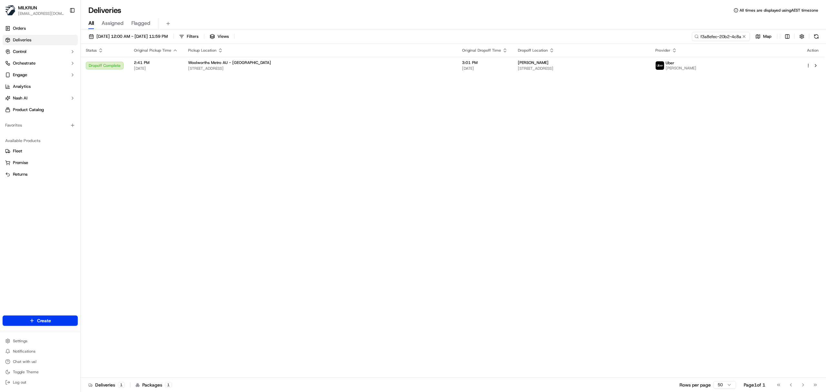
click at [706, 39] on input "f3a8efec-20b2-4c8a-a212-3d40d9b1366e" at bounding box center [721, 36] width 58 height 9
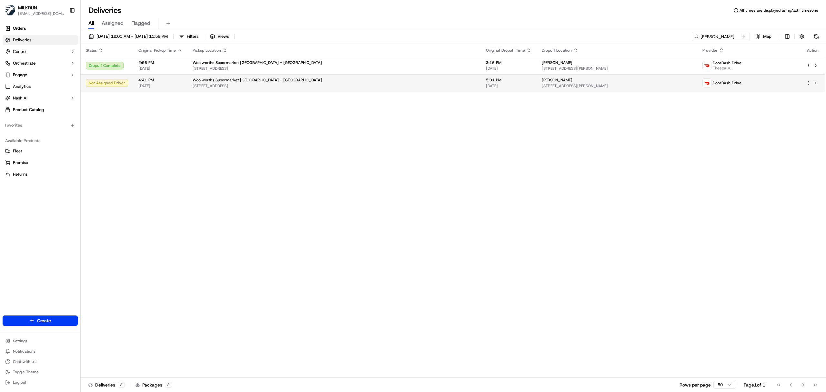
click at [772, 79] on div "DoorDash Drive" at bounding box center [748, 82] width 93 height 9
click at [815, 85] on button at bounding box center [816, 83] width 8 height 8
click at [725, 36] on input "[PERSON_NAME]" at bounding box center [710, 36] width 77 height 9
paste input "7a4d4b0e-f137-4686-a6cb-1ba0602cb14d"
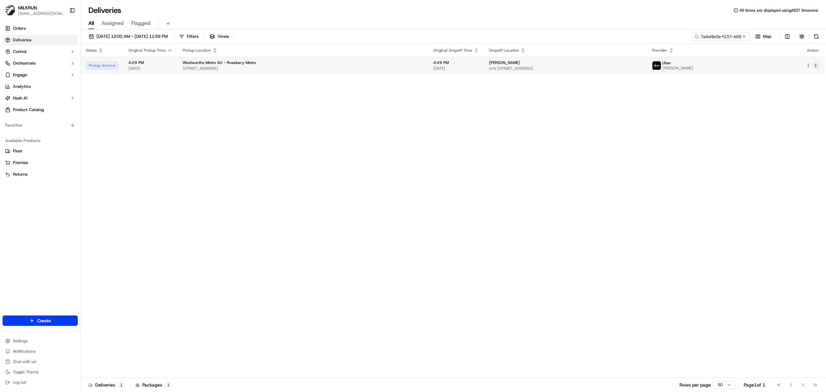
click at [815, 67] on button at bounding box center [816, 66] width 8 height 8
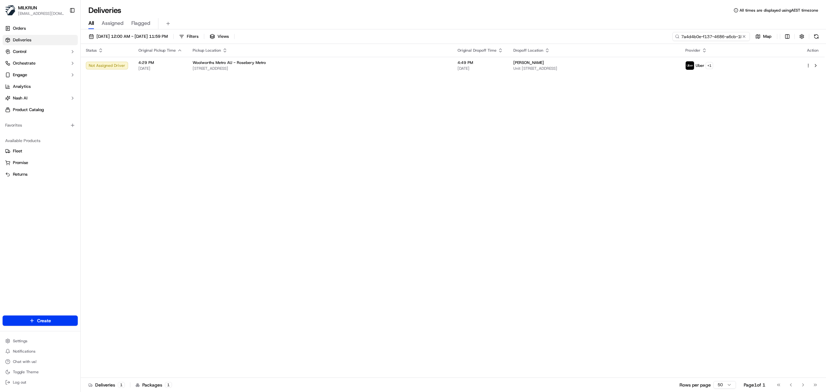
click at [707, 39] on input "7a4d4b0e-f137-4686-a6cb-1ba0602cb14d" at bounding box center [710, 36] width 77 height 9
paste input "a44a09cc-21d1-46da-8449-439140a7645"
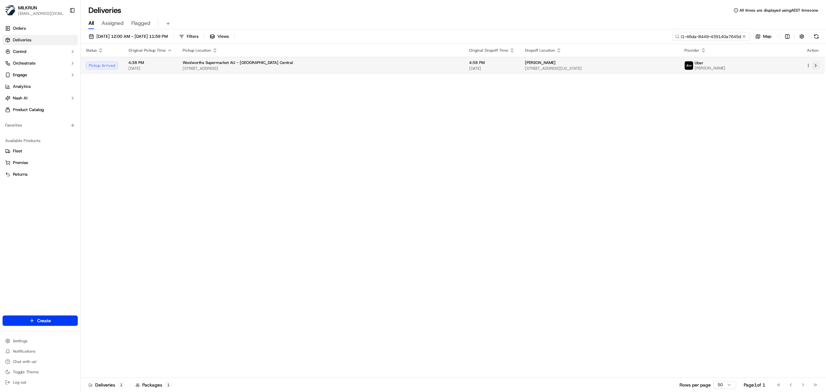
type input "a44a09cc-21d1-46da-8449-439140a7645d"
click at [816, 65] on button at bounding box center [816, 66] width 8 height 8
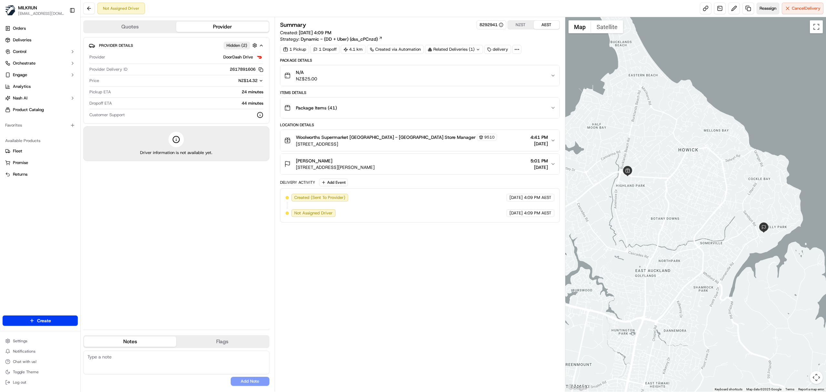
click at [762, 9] on span "Reassign" at bounding box center [768, 8] width 17 height 6
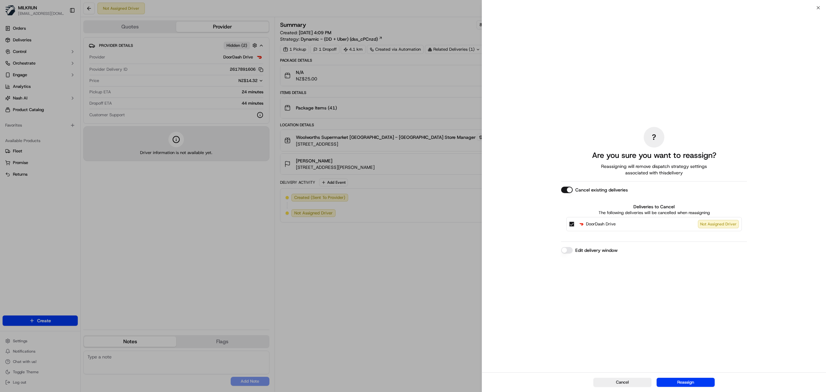
click at [563, 191] on button "Cancel existing deliveries" at bounding box center [567, 189] width 12 height 6
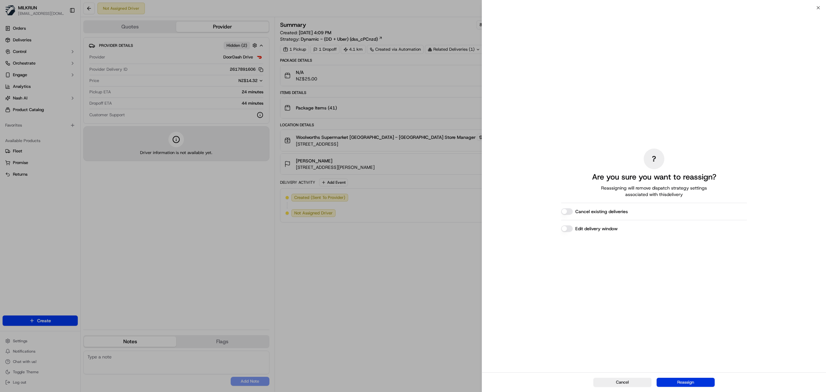
click at [685, 380] on button "Reassign" at bounding box center [686, 382] width 58 height 9
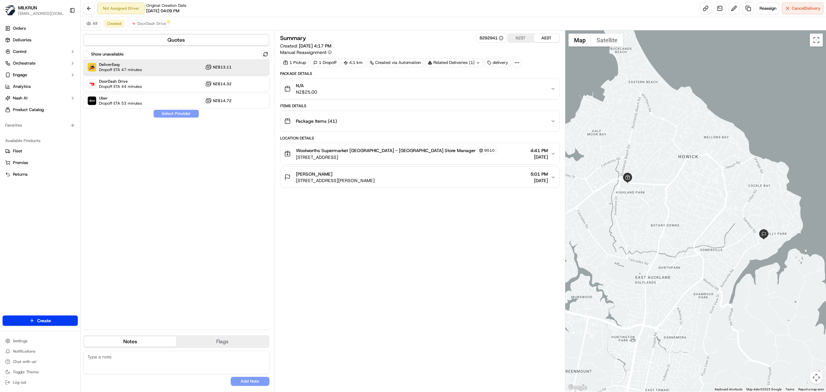
click at [177, 68] on div "DeliverEasy Dropoff ETA 47 minutes NZ$13.11" at bounding box center [176, 66] width 186 height 15
click at [181, 114] on button "Assign Provider" at bounding box center [176, 114] width 46 height 8
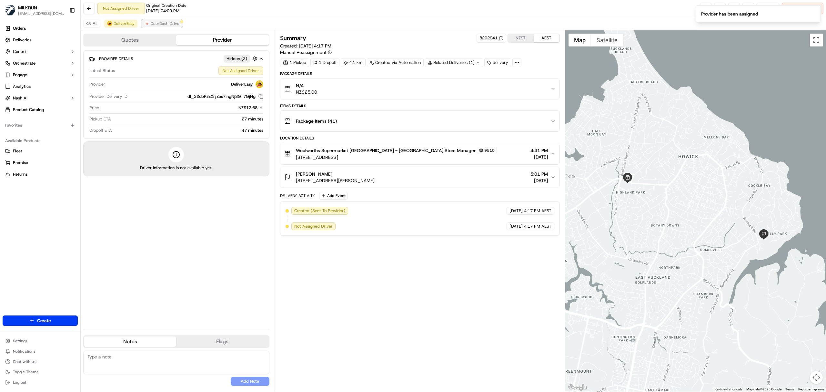
click at [156, 23] on span "DoorDash Drive" at bounding box center [165, 23] width 29 height 5
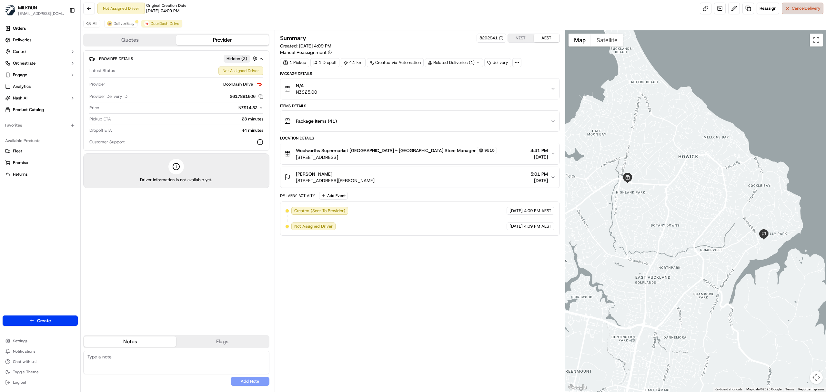
click at [798, 8] on span "Cancel Delivery" at bounding box center [806, 8] width 29 height 6
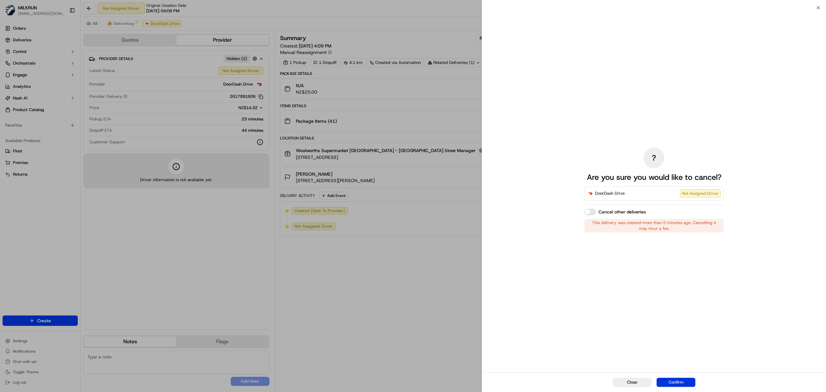
click at [682, 383] on button "Confirm" at bounding box center [676, 382] width 39 height 9
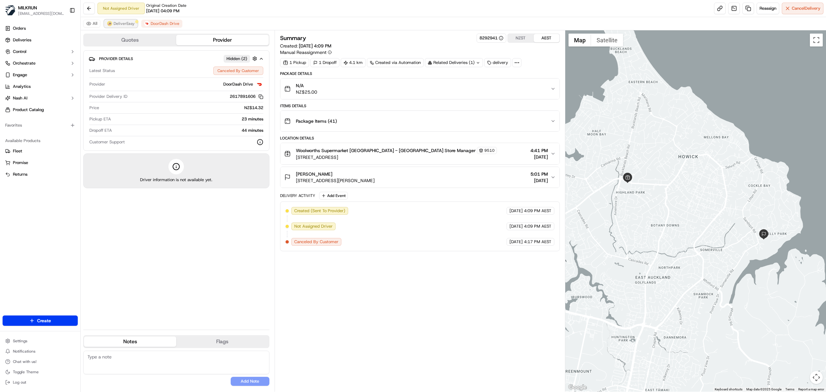
click at [127, 21] on span "DeliverEasy" at bounding box center [124, 23] width 21 height 5
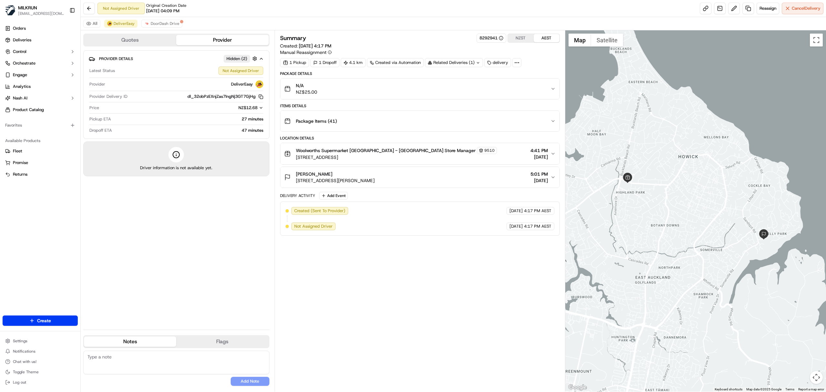
click at [106, 363] on textarea at bounding box center [176, 362] width 186 height 24
drag, startPoint x: 150, startPoint y: 363, endPoint x: 113, endPoint y: 357, distance: 38.2
click at [86, 354] on textarea "Please ensure this gets to her as this is a recreated order. First driver faile…" at bounding box center [176, 362] width 186 height 24
type textarea "Please ensure this gets to her as this is a recreated order. First driver faile…"
click at [233, 382] on button "Add Note" at bounding box center [250, 381] width 39 height 9
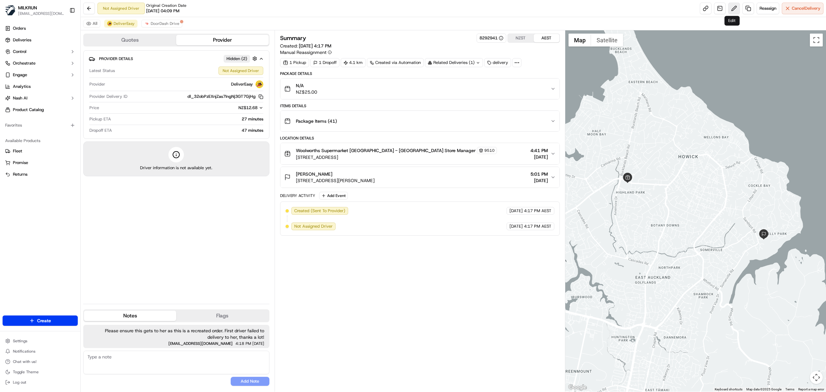
click at [732, 10] on button at bounding box center [734, 9] width 12 height 12
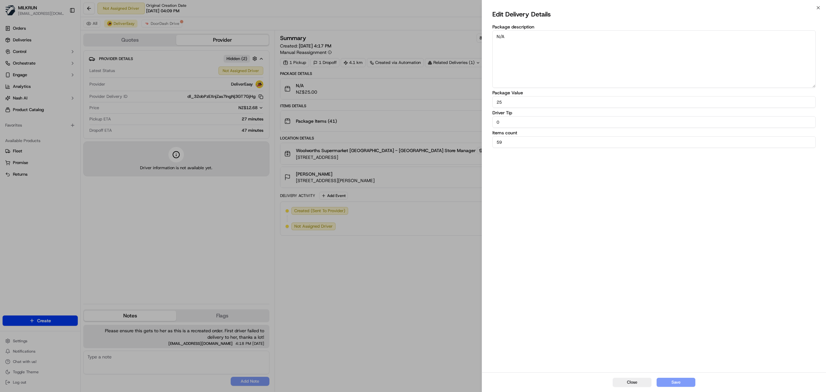
click at [514, 27] on label "Package description" at bounding box center [653, 27] width 323 height 5
click at [514, 30] on textarea "N/A" at bounding box center [653, 58] width 323 height 57
drag, startPoint x: 506, startPoint y: 37, endPoint x: 477, endPoint y: 35, distance: 29.1
click at [477, 35] on body "MILKRUN vconcepcion@woolworths.com.au Toggle Sidebar Orders Deliveries Control …" at bounding box center [413, 196] width 826 height 392
paste textarea "Please ensure this gets to her as this is a recreated order. First driver faile…"
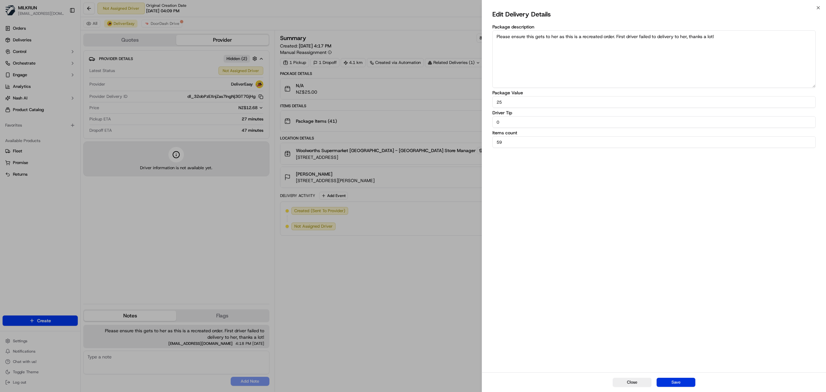
type textarea "Please ensure this gets to her as this is a recreated order. First driver faile…"
click at [688, 381] on button "Save" at bounding box center [676, 382] width 39 height 9
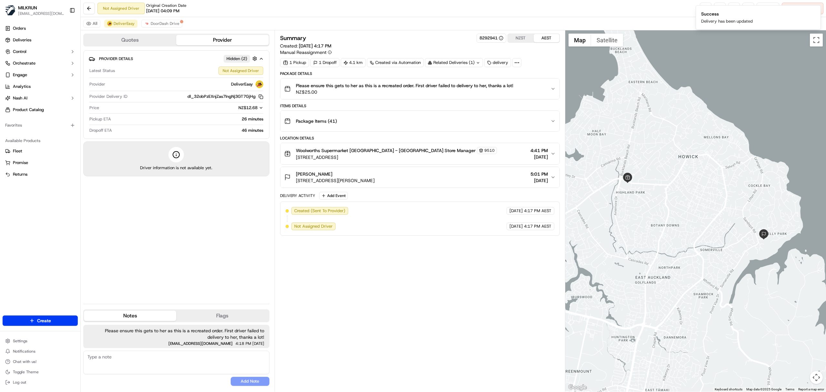
click at [408, 307] on div "Summary 8292941 NZST AEST Created: 17/09/2025 4:17 PM Manual Reassignment 1 Pic…" at bounding box center [420, 211] width 280 height 355
click at [159, 25] on span "DoorDash Drive" at bounding box center [165, 23] width 29 height 5
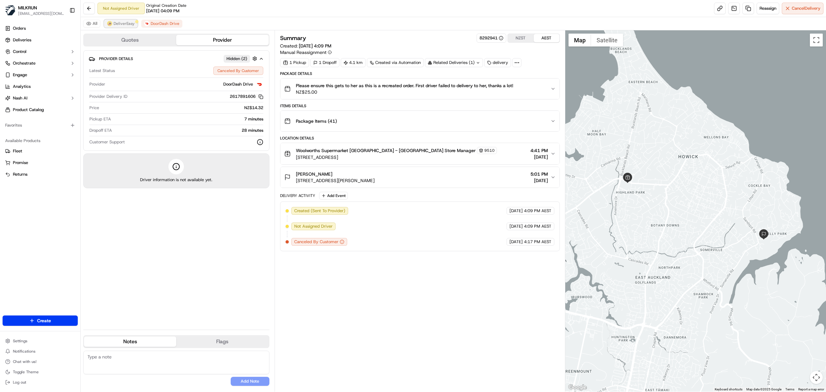
click at [120, 27] on button "DeliverEasy" at bounding box center [120, 24] width 33 height 8
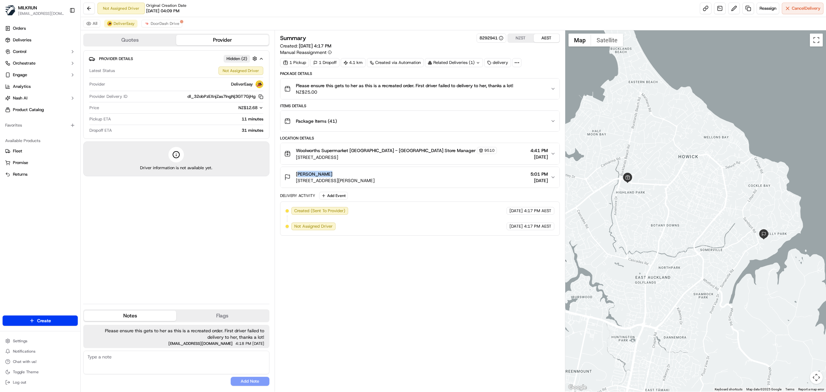
drag, startPoint x: 325, startPoint y: 177, endPoint x: 287, endPoint y: 171, distance: 39.3
click at [287, 171] on button "Jenna Murray 109 Sandspit Road, Shelly Park, Auckland 2014, NZ 5:01 PM 17/09/20…" at bounding box center [419, 177] width 279 height 21
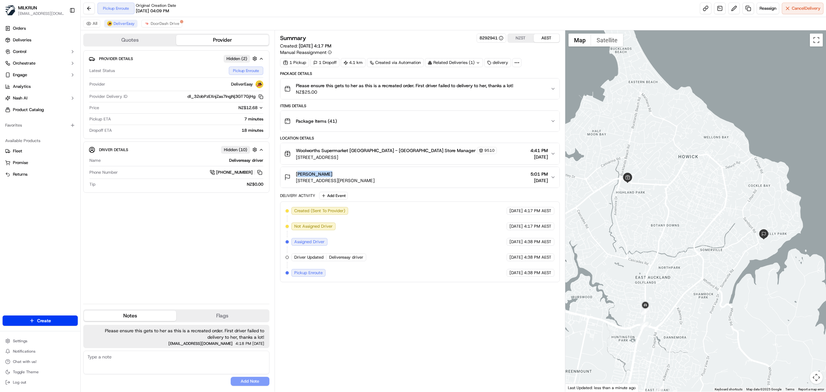
copy span "Jenna Murray"
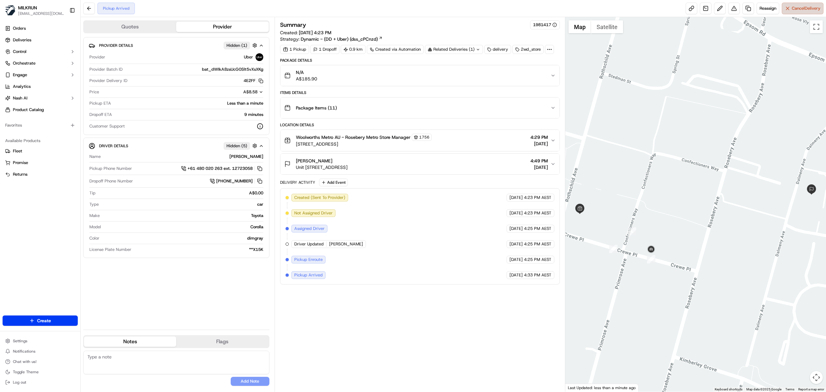
click at [804, 11] on span "Cancel Delivery" at bounding box center [806, 8] width 29 height 6
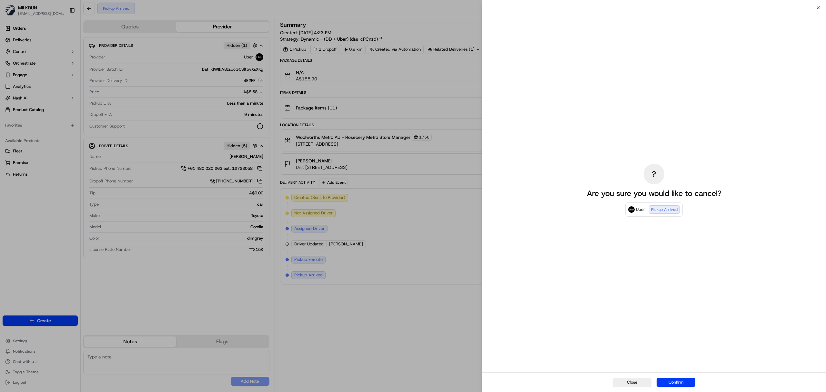
click at [677, 377] on div "Close Confirm" at bounding box center [654, 382] width 344 height 20
click at [678, 382] on button "Confirm" at bounding box center [676, 382] width 39 height 9
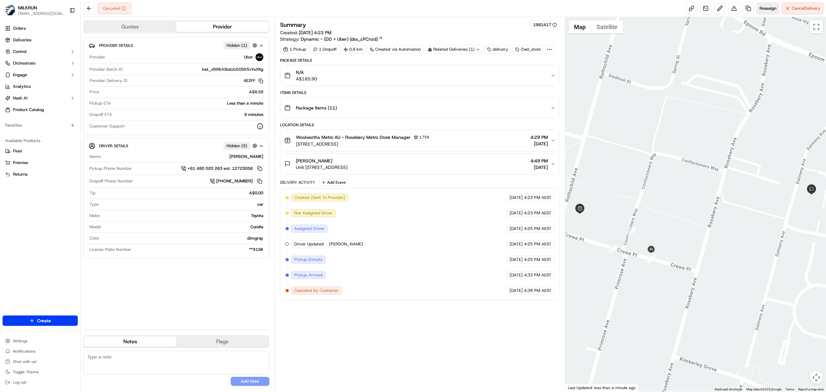
click at [767, 8] on span "Reassign" at bounding box center [768, 8] width 17 height 6
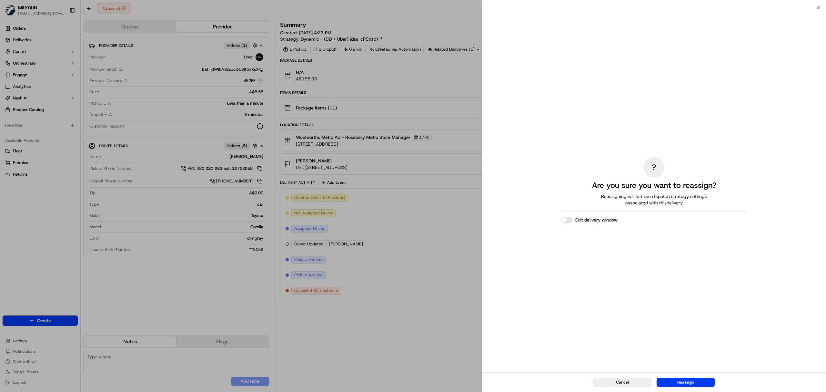
click at [572, 215] on div "? Are you sure you want to reassign? Reassigning will remove dispatch strategy …" at bounding box center [654, 190] width 186 height 362
click at [571, 218] on button "Edit delivery window" at bounding box center [567, 220] width 12 height 6
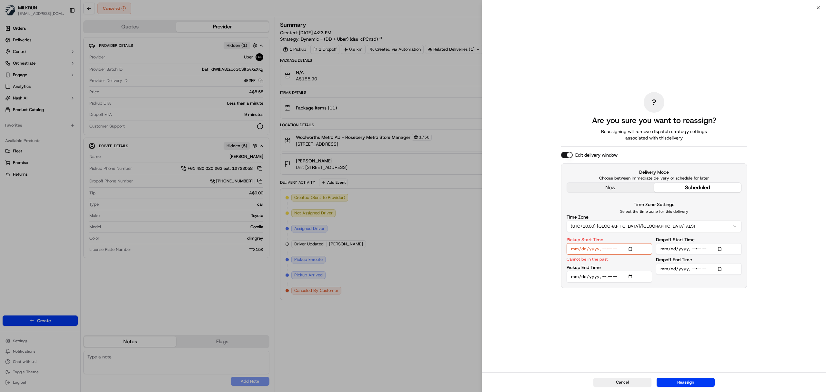
click at [602, 251] on input "Pickup Start Time" at bounding box center [610, 249] width 86 height 12
click at [611, 249] on input "Pickup Start Time" at bounding box center [610, 249] width 86 height 12
click at [603, 246] on input "Pickup Start Time" at bounding box center [610, 249] width 86 height 12
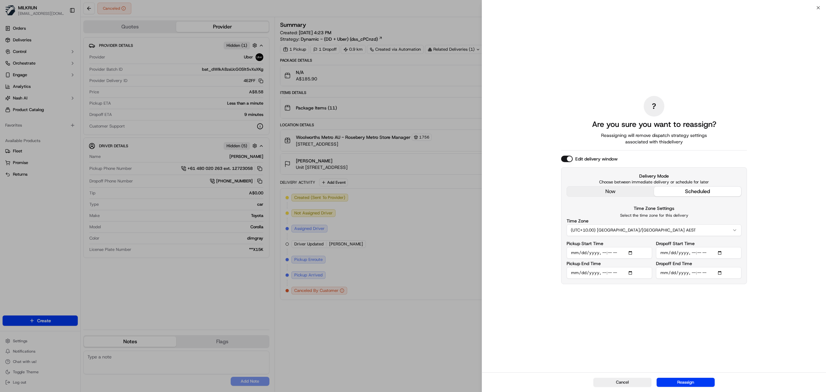
click at [610, 255] on input "Pickup Start Time" at bounding box center [610, 253] width 86 height 12
type input "[DATE]T17:15"
click at [632, 274] on input "Pickup End Time" at bounding box center [610, 273] width 86 height 12
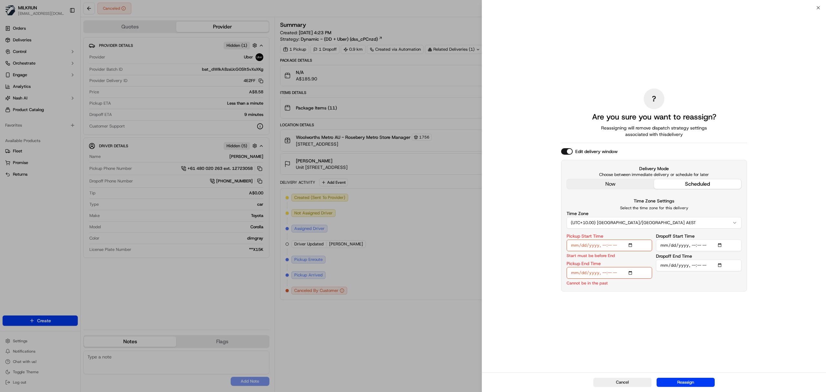
type input "2025-09-17T16:39"
click at [605, 272] on input "Pickup End Time" at bounding box center [610, 273] width 86 height 12
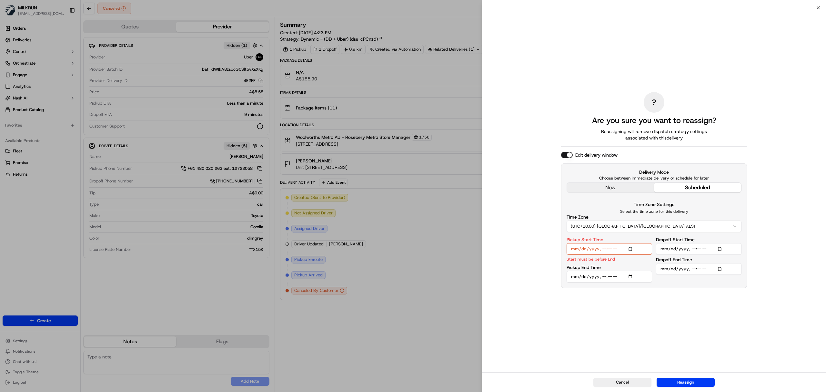
type input "[DATE]T17:20"
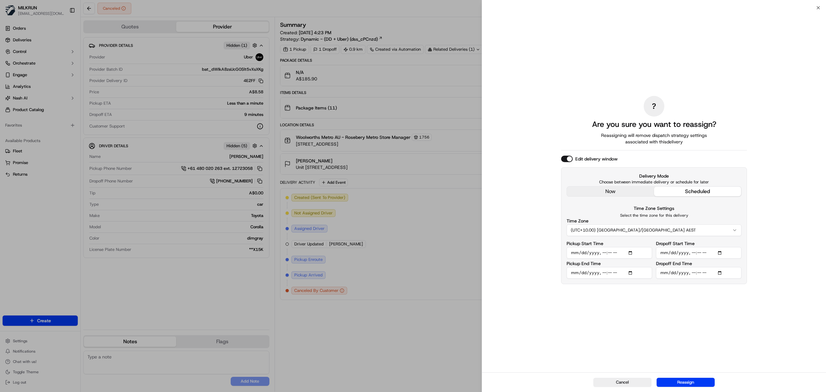
click at [723, 254] on input "Dropoff Start Time" at bounding box center [699, 253] width 86 height 12
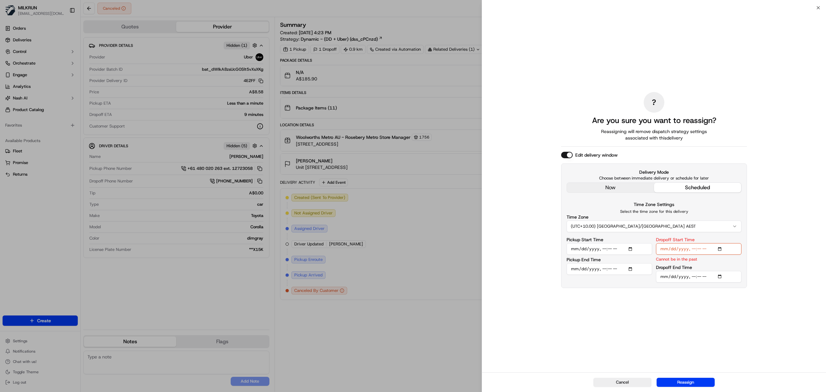
type input "2025-09-17T16:39"
click at [693, 247] on input "Dropoff Start Time" at bounding box center [699, 249] width 86 height 12
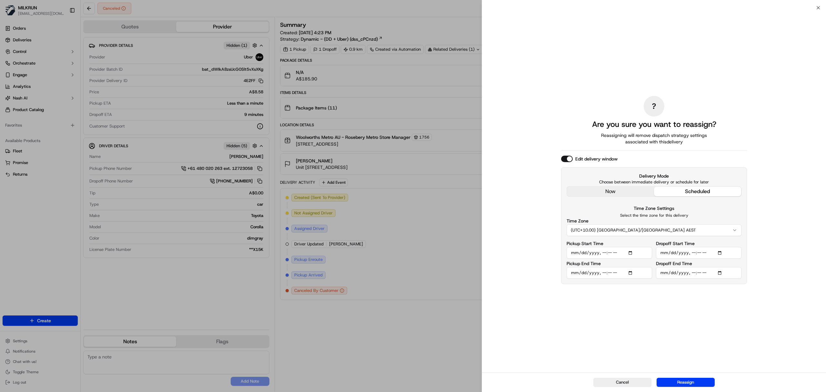
type input "2025-09-17T17:40"
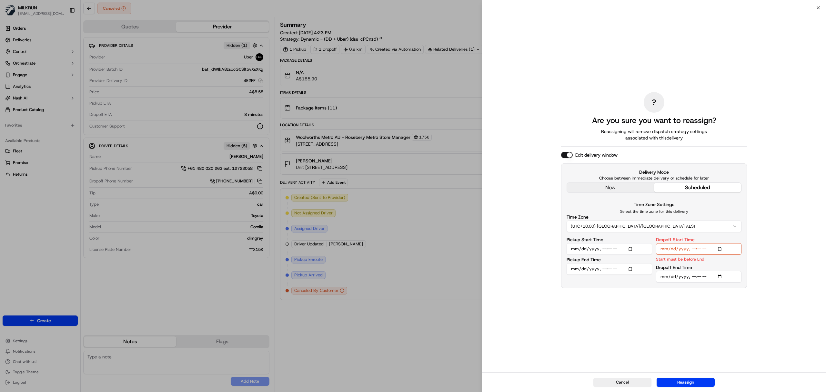
click at [699, 276] on input "Dropoff End Time" at bounding box center [699, 277] width 86 height 12
type input "[DATE]T17:45"
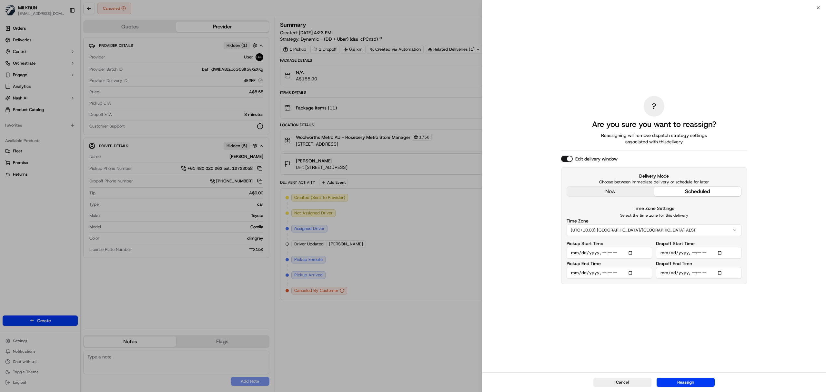
click at [694, 384] on button "Reassign" at bounding box center [686, 382] width 58 height 9
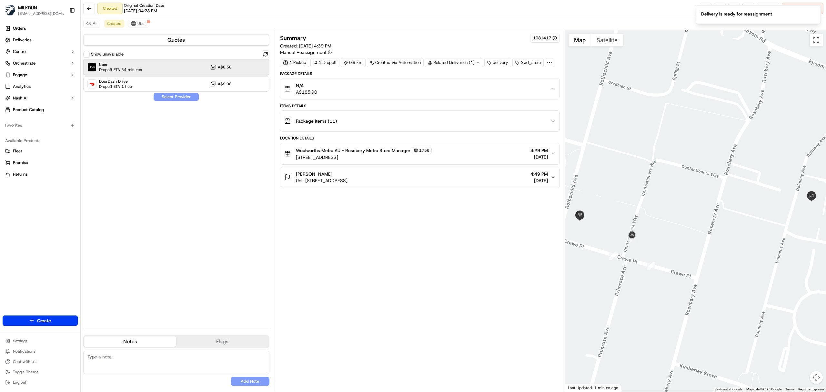
click at [194, 65] on div "Uber Dropoff ETA 54 minutes A$8.58" at bounding box center [176, 66] width 186 height 15
click at [177, 100] on button "Assign Provider" at bounding box center [176, 97] width 46 height 8
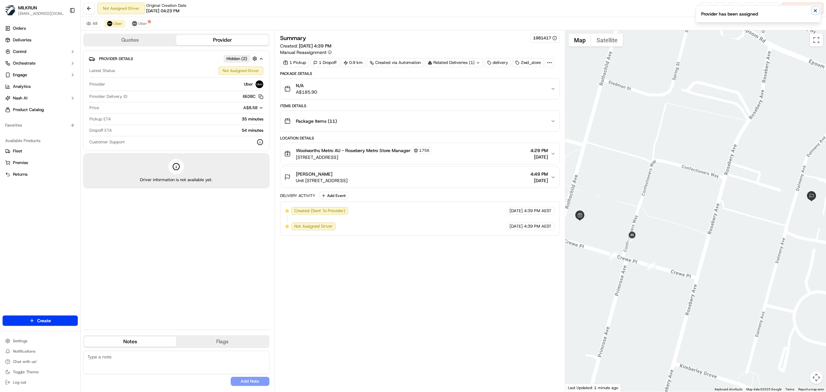
click at [816, 10] on icon "Notifications (F8)" at bounding box center [815, 10] width 3 height 3
click at [703, 7] on link at bounding box center [706, 9] width 12 height 12
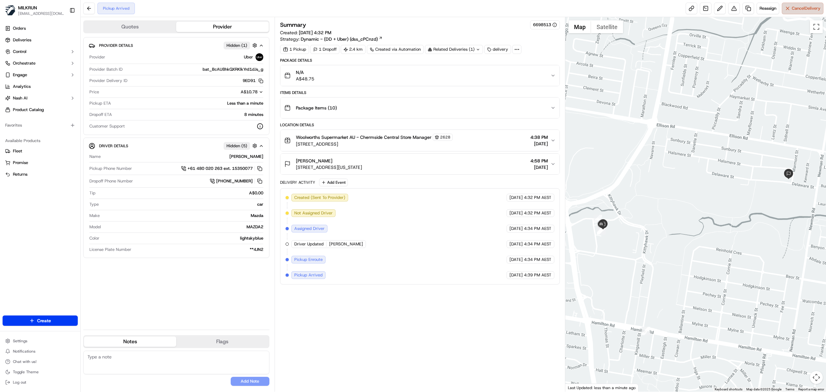
click at [793, 13] on button "Cancel Delivery" at bounding box center [803, 9] width 42 height 12
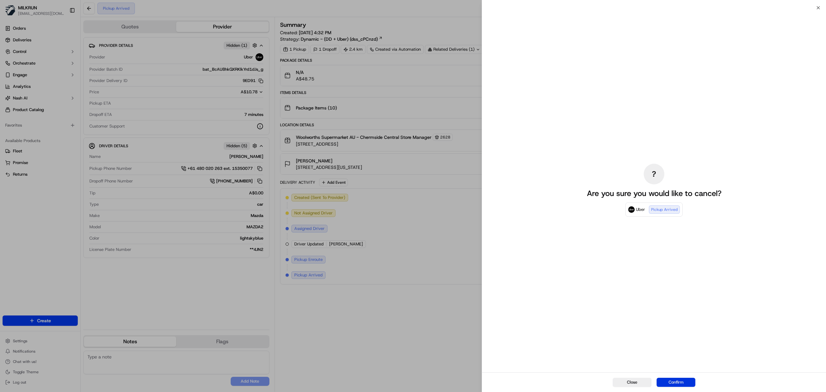
click at [676, 380] on button "Confirm" at bounding box center [676, 382] width 39 height 9
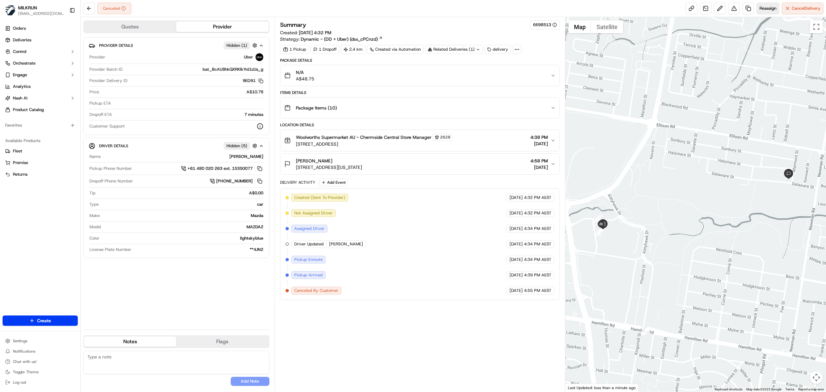
click at [765, 8] on span "Reassign" at bounding box center [768, 8] width 17 height 6
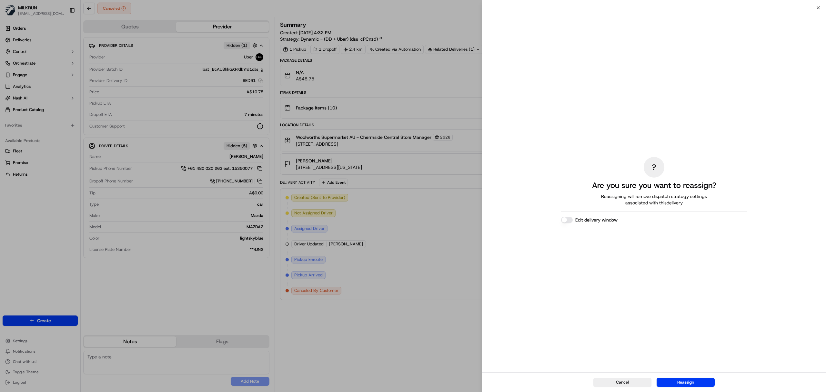
click at [572, 220] on button "Edit delivery window" at bounding box center [567, 220] width 12 height 6
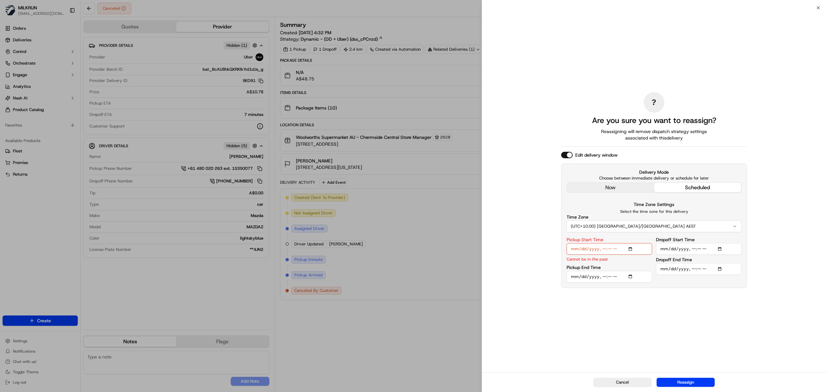
click at [605, 252] on input "Pickup Start Time" at bounding box center [610, 249] width 86 height 12
click at [605, 249] on input "Pickup Start Time" at bounding box center [610, 249] width 86 height 12
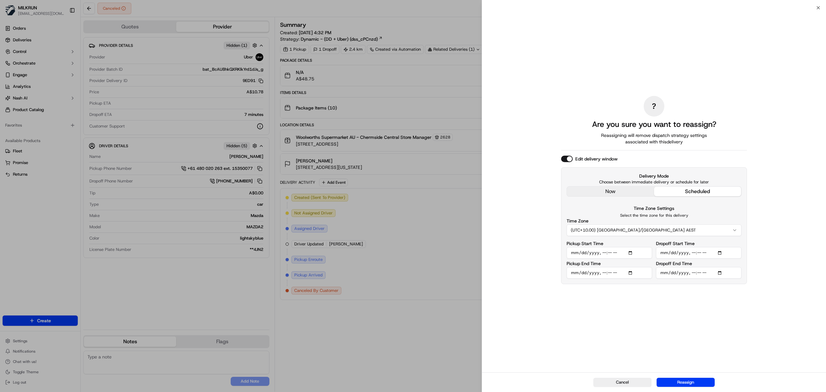
type input "[DATE]T17:20"
click at [631, 274] on input "Pickup End Time" at bounding box center [610, 273] width 86 height 12
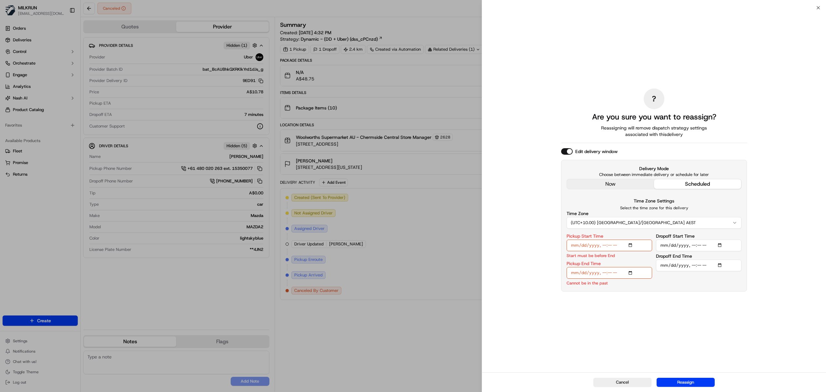
type input "[DATE]T16:55"
click at [603, 271] on input "Pickup End Time" at bounding box center [610, 273] width 86 height 12
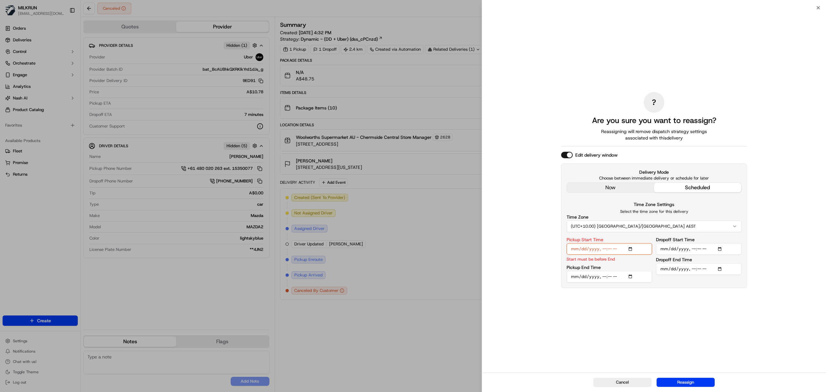
click at [612, 273] on input "Pickup End Time" at bounding box center [610, 277] width 86 height 12
type input "[DATE]T17:25"
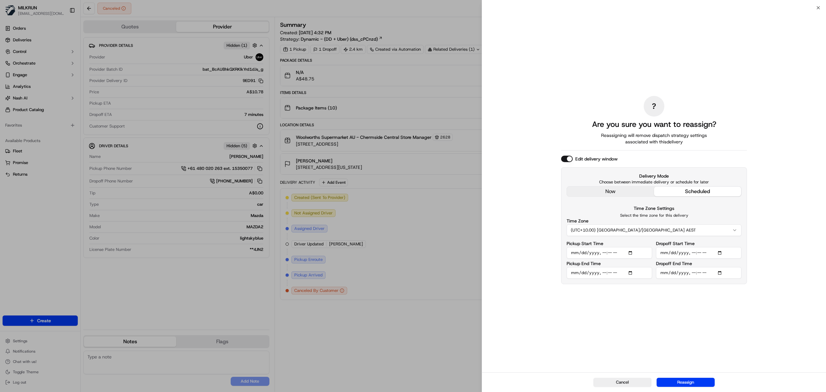
click at [722, 252] on input "Dropoff Start Time" at bounding box center [699, 253] width 86 height 12
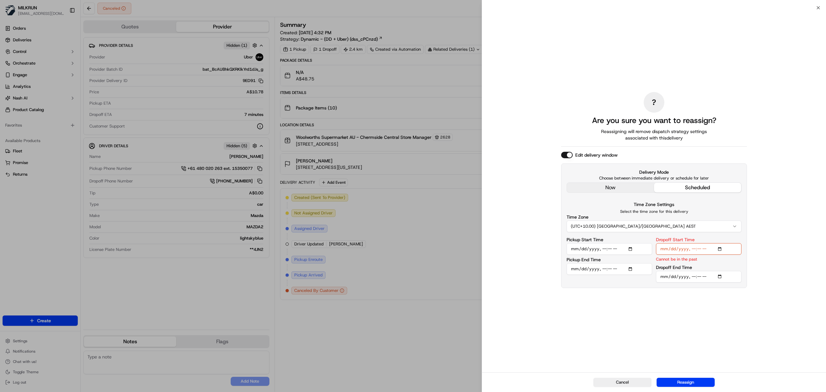
type input "[DATE]T16:56"
click at [696, 249] on input "Dropoff Start Time" at bounding box center [699, 249] width 86 height 12
click at [692, 251] on input "Dropoff Start Time" at bounding box center [699, 249] width 86 height 12
click at [699, 249] on input "Dropoff Start Time" at bounding box center [699, 249] width 86 height 12
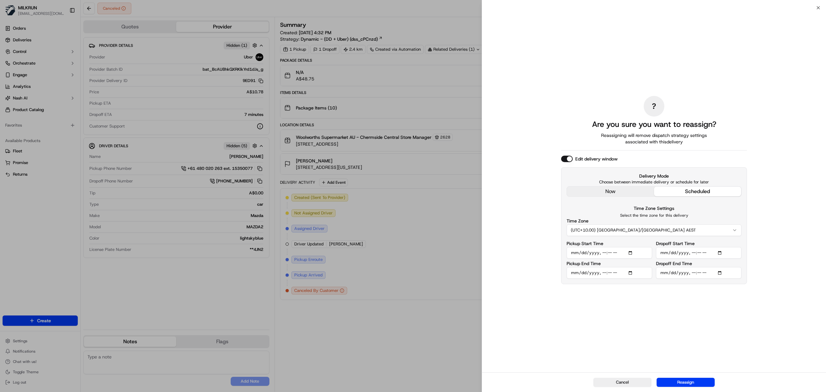
type input "[DATE]T17:45"
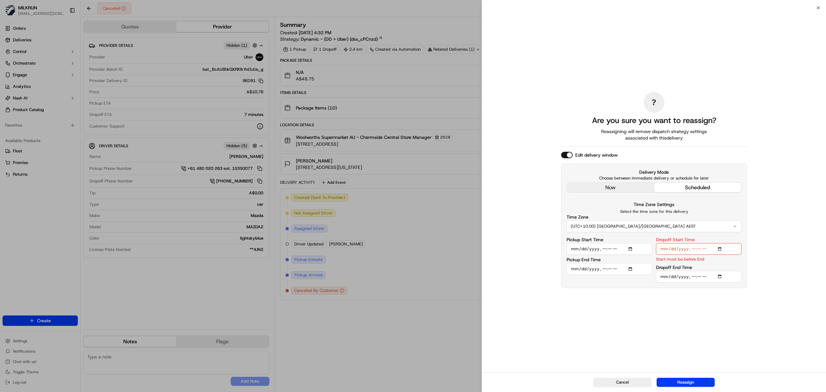
click at [700, 276] on input "Dropoff End Time" at bounding box center [699, 277] width 86 height 12
type input "[DATE]T17:50"
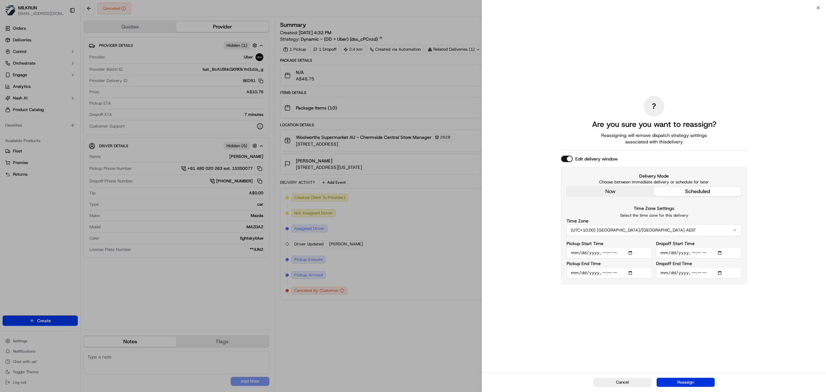
click at [678, 382] on button "Reassign" at bounding box center [686, 382] width 58 height 9
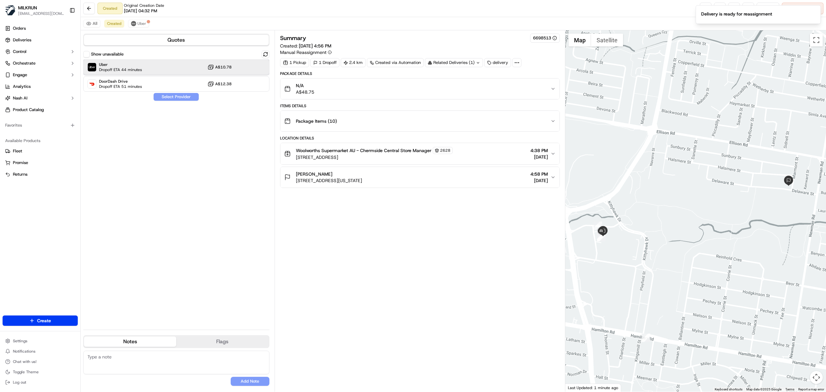
click at [151, 64] on div "Uber Dropoff ETA 44 minutes A$10.78" at bounding box center [176, 66] width 186 height 15
click at [176, 97] on button "Assign Provider" at bounding box center [176, 97] width 46 height 8
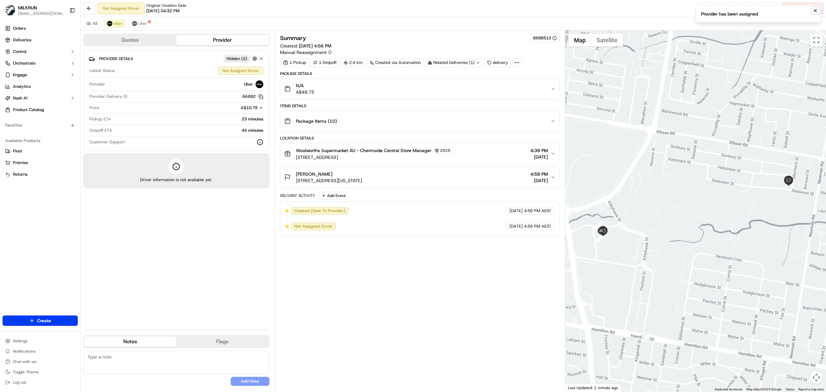
click at [814, 9] on icon "Notifications (F8)" at bounding box center [815, 10] width 5 height 5
